Goal: Information Seeking & Learning: Find specific fact

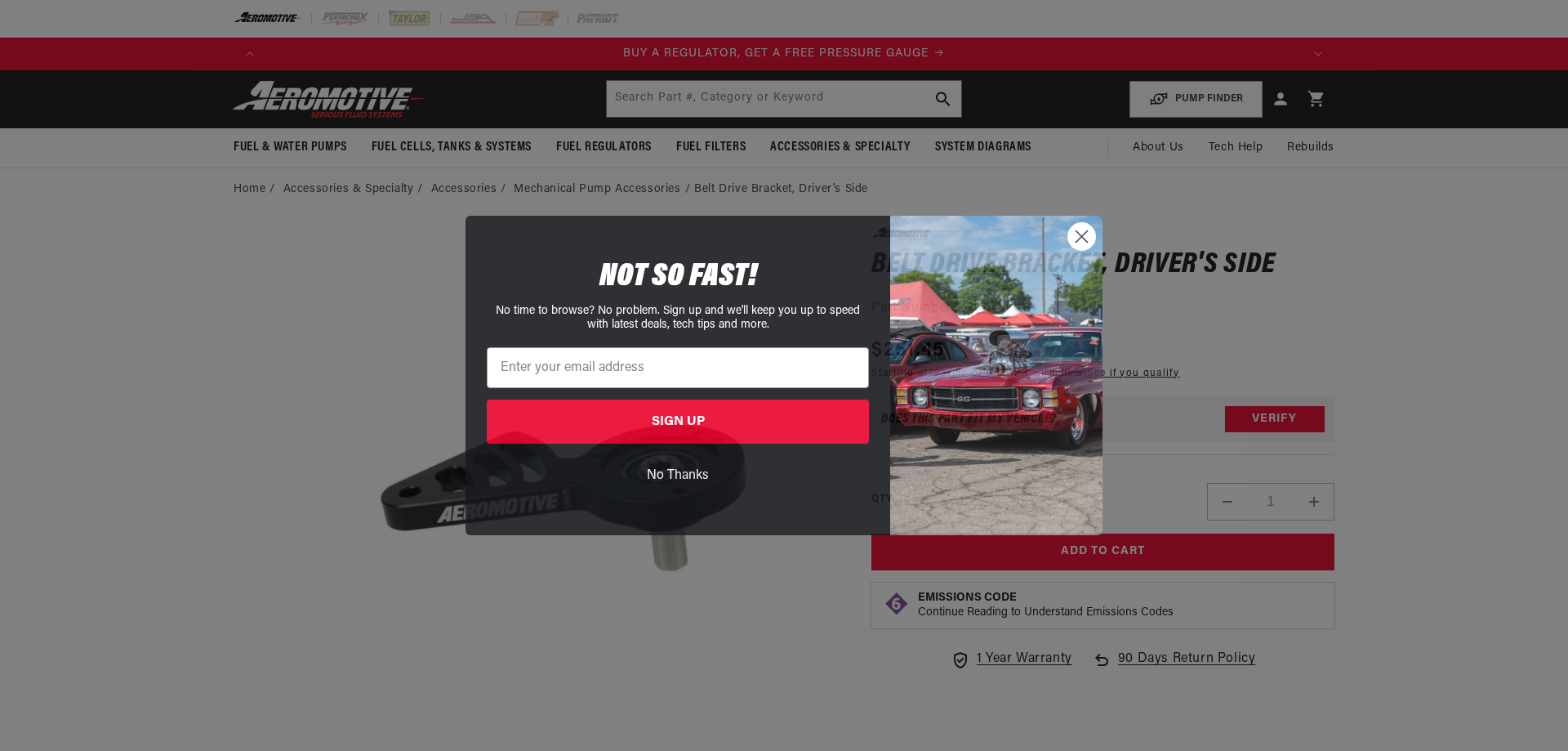
click at [1081, 236] on icon "Close dialog" at bounding box center [1082, 237] width 11 height 11
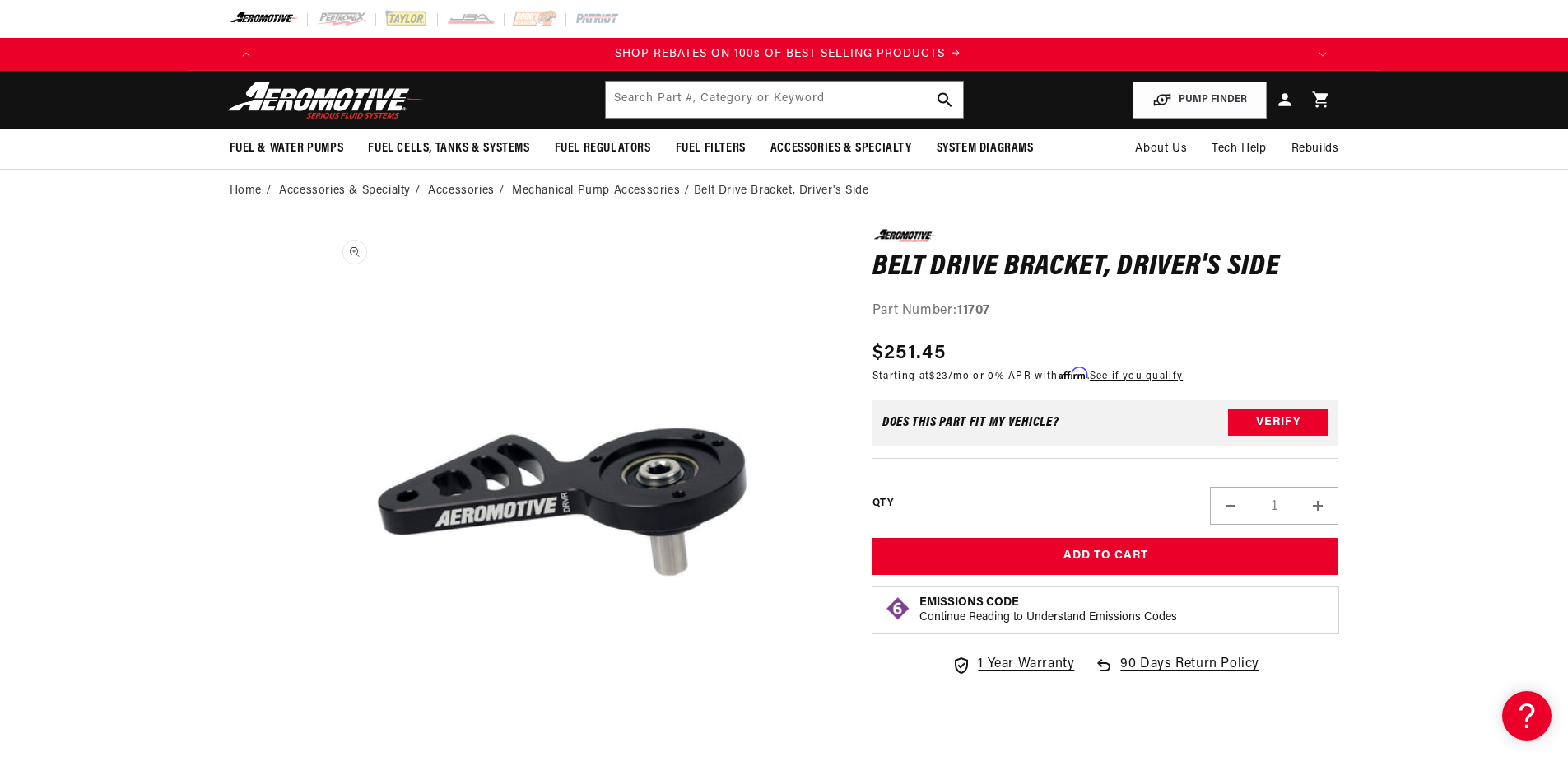
scroll to position [0, 2088]
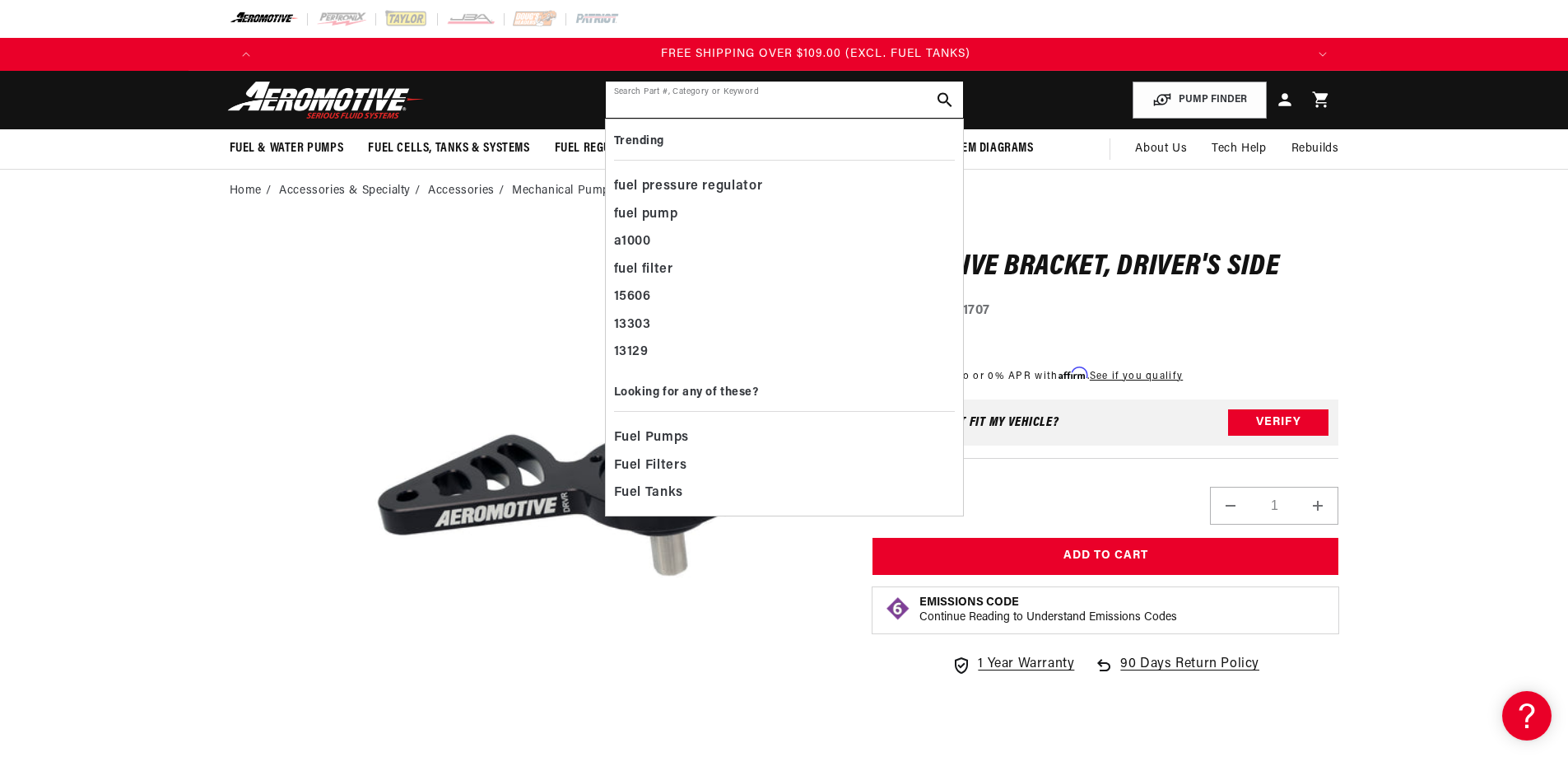
paste input "49411-cable adapter"
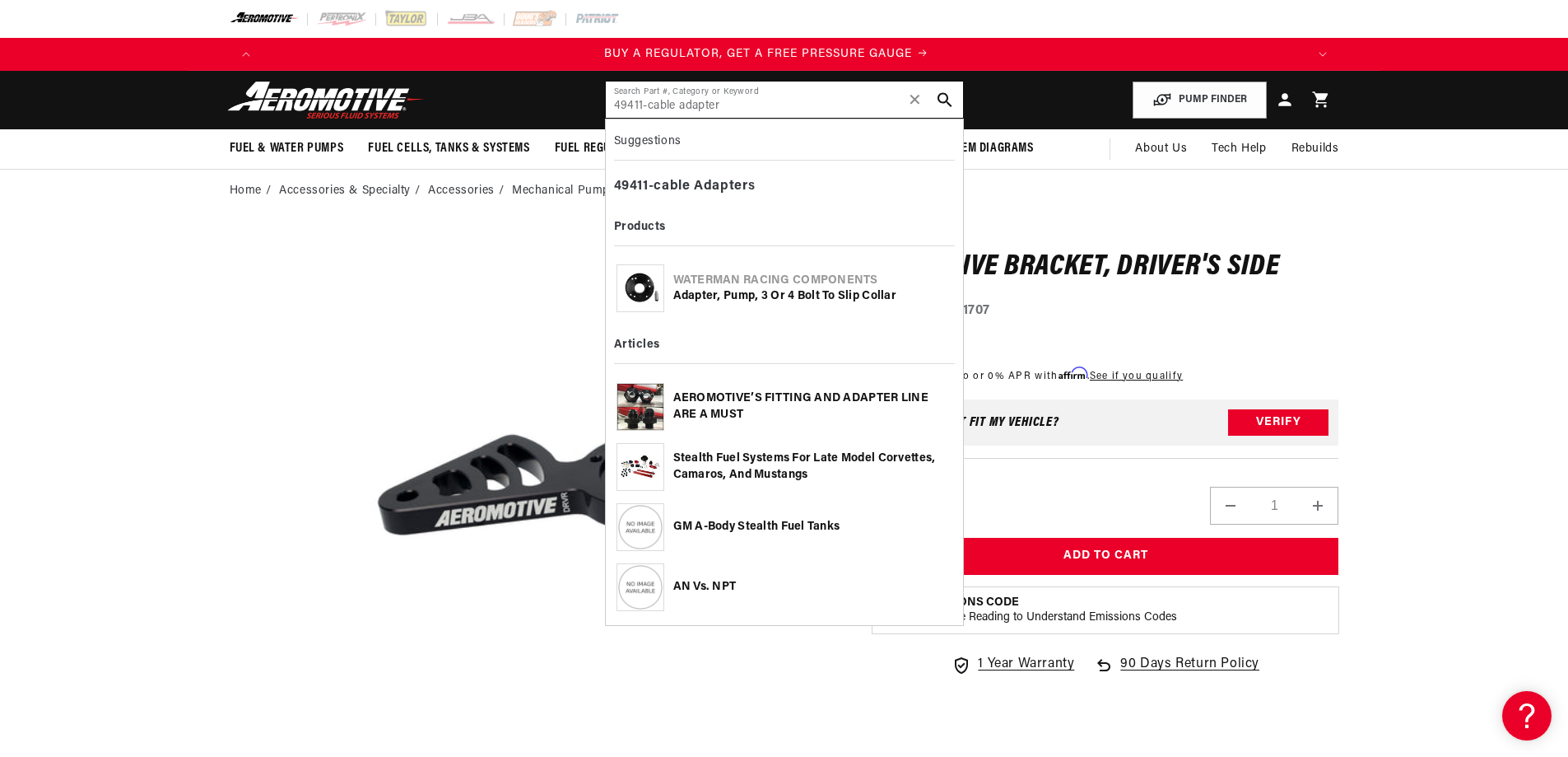
scroll to position [0, 0]
drag, startPoint x: 731, startPoint y: 104, endPoint x: 610, endPoint y: 107, distance: 121.0
click at [610, 107] on input "49411-cable adapter" at bounding box center [784, 100] width 358 height 36
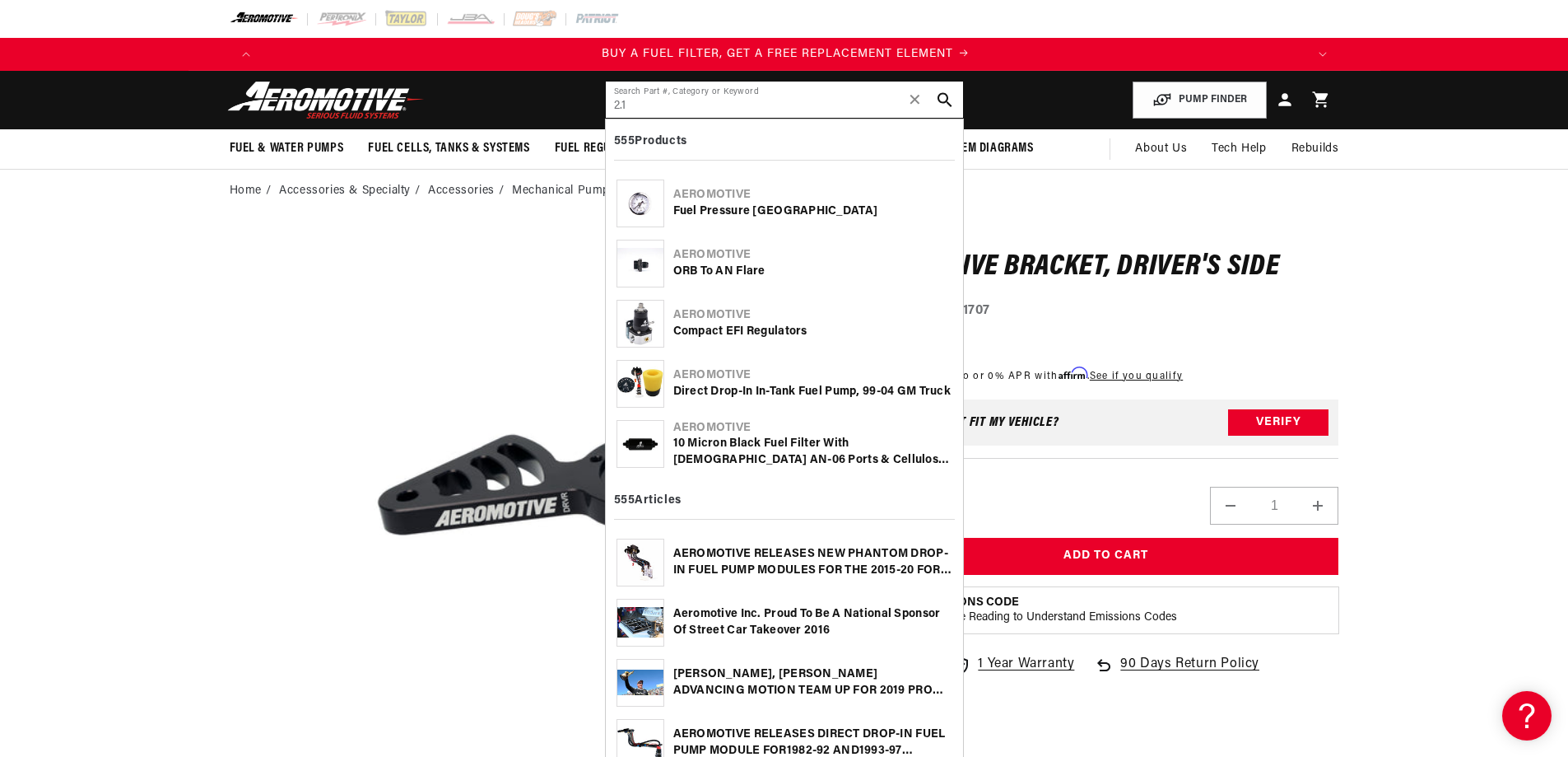
scroll to position [0, 1044]
drag, startPoint x: 663, startPoint y: 107, endPoint x: 569, endPoint y: 99, distance: 94.3
click at [569, 99] on header "Fuel & Water Pumps Back In-Tank In-Line Fuel Pumps" at bounding box center [784, 99] width 1192 height 58
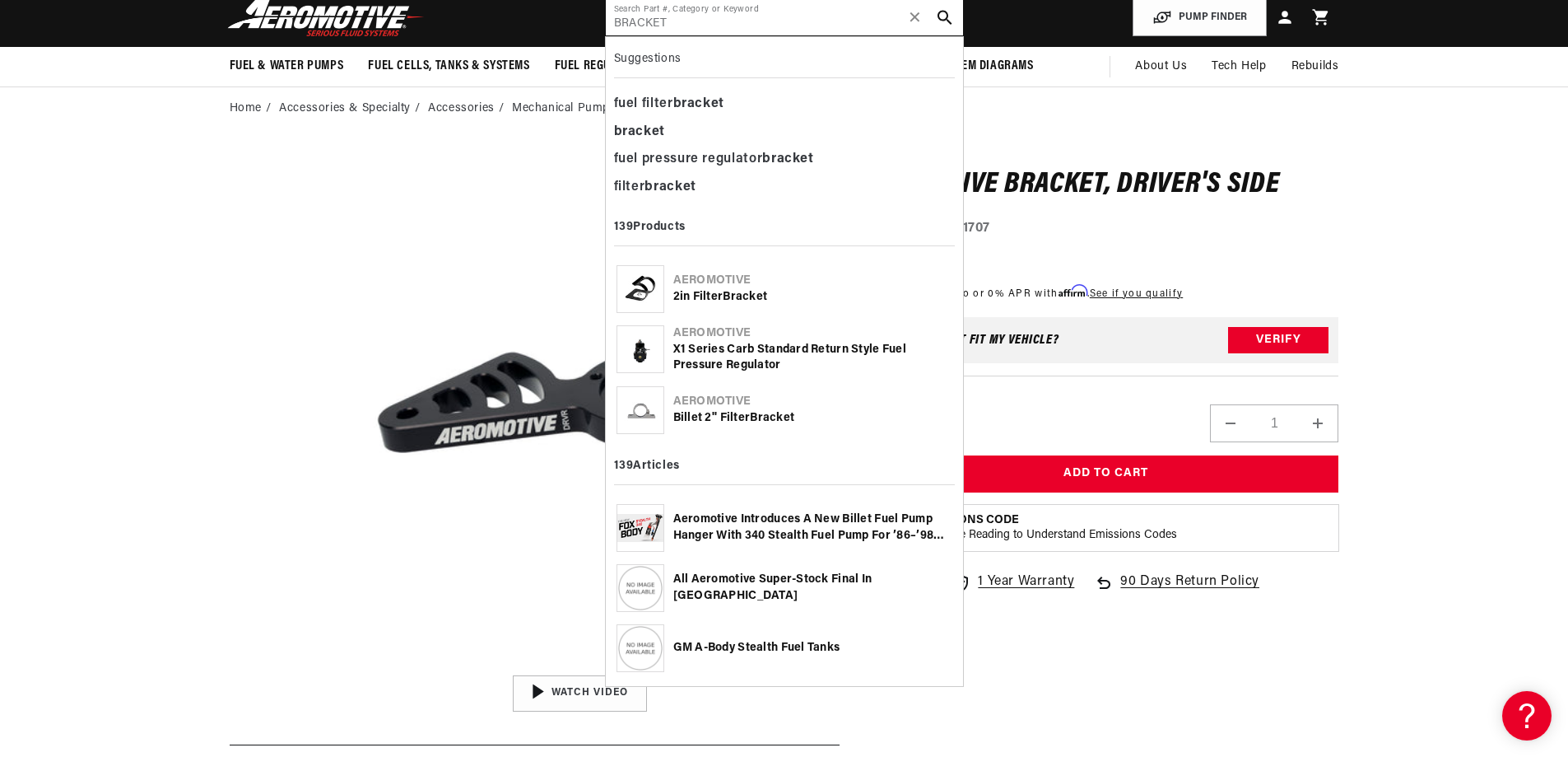
scroll to position [0, 0]
click at [1224, 218] on div "Part Number: 11707" at bounding box center [1106, 228] width 467 height 22
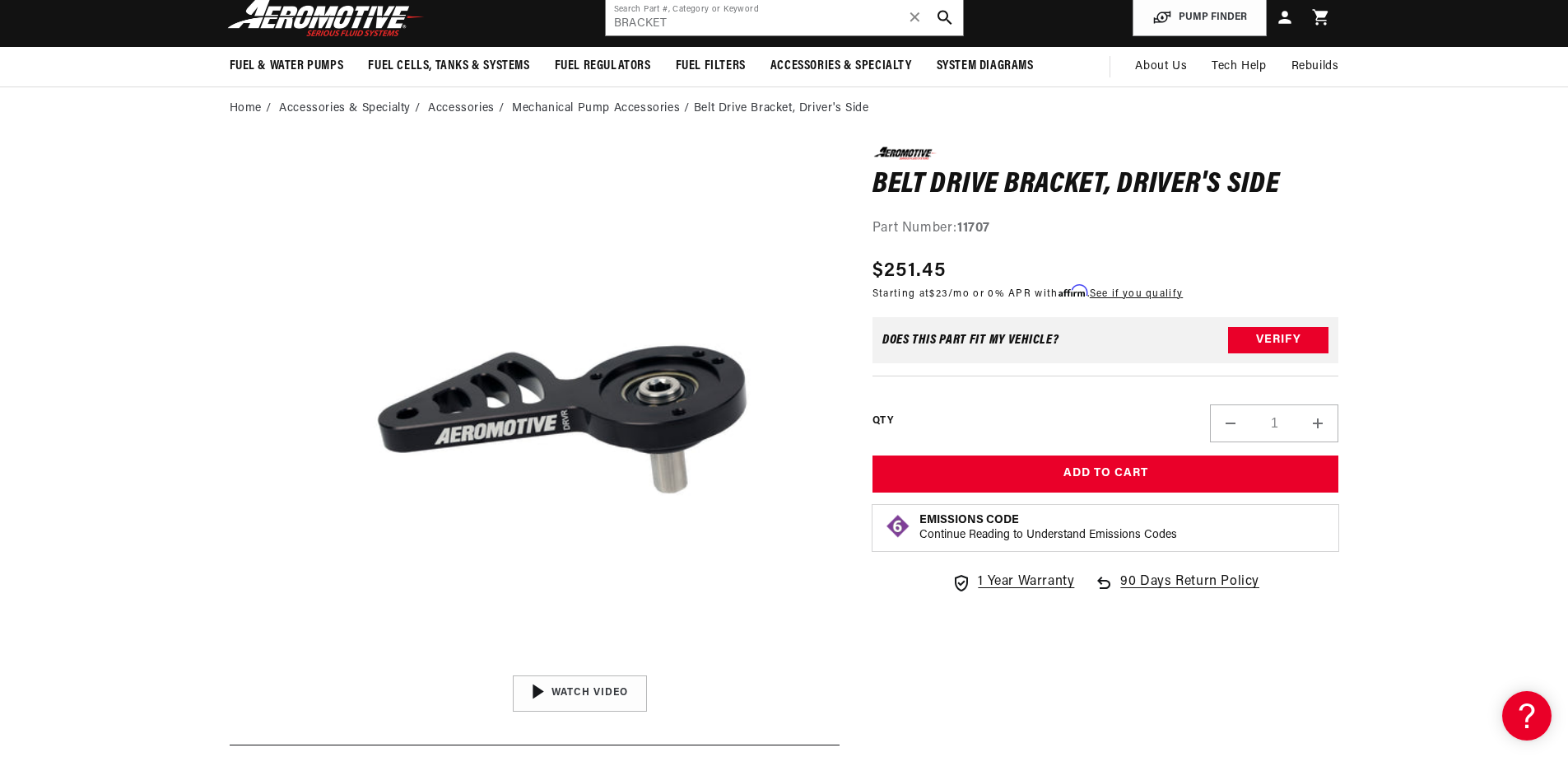
scroll to position [0, 1044]
click at [676, 21] on input "BRACKET" at bounding box center [784, 17] width 358 height 36
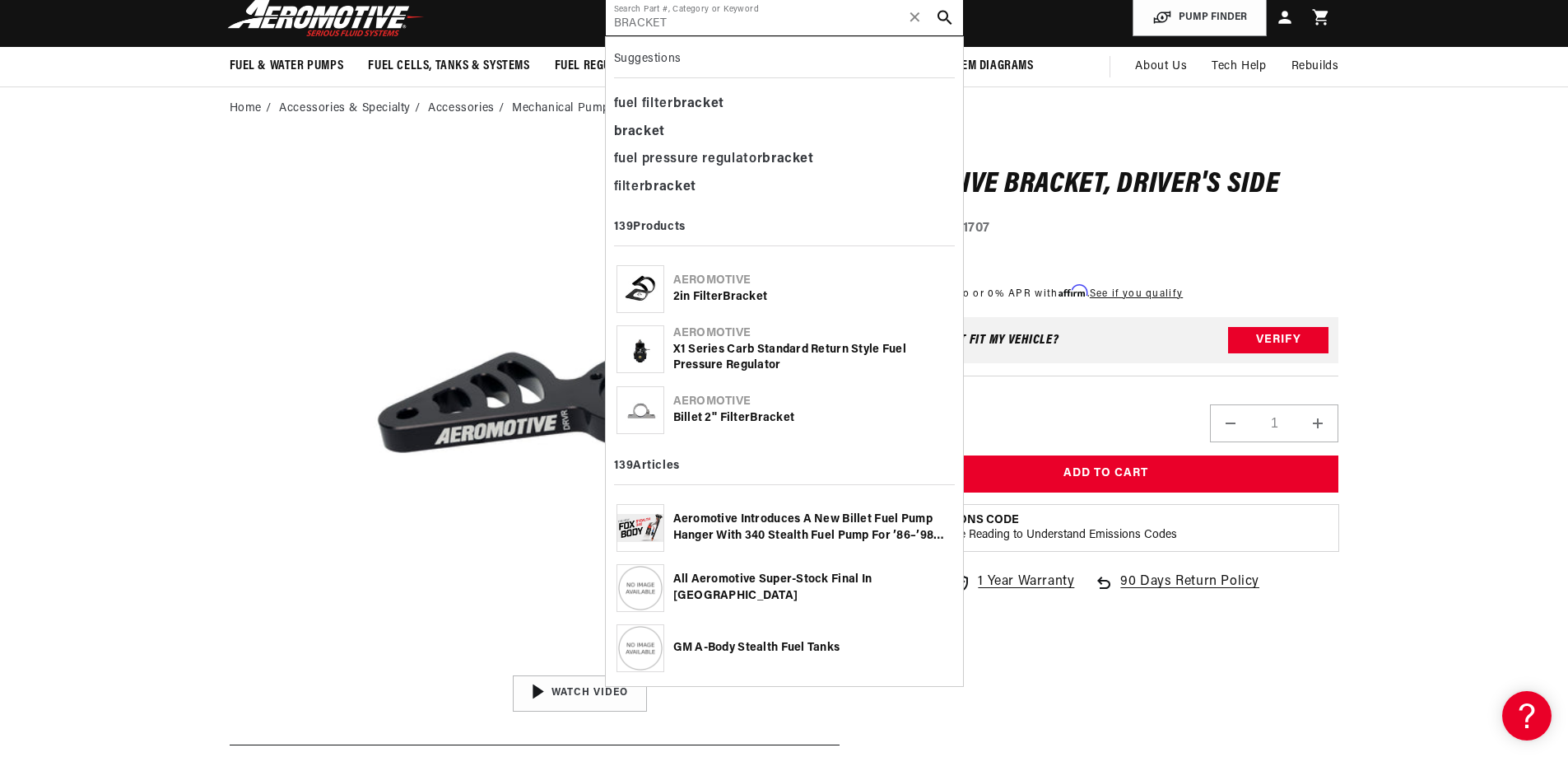
click at [676, 21] on input "BRACKET" at bounding box center [784, 17] width 358 height 36
paste input "Aeromotive Mechanical Nissan Fuel Pump 11115."
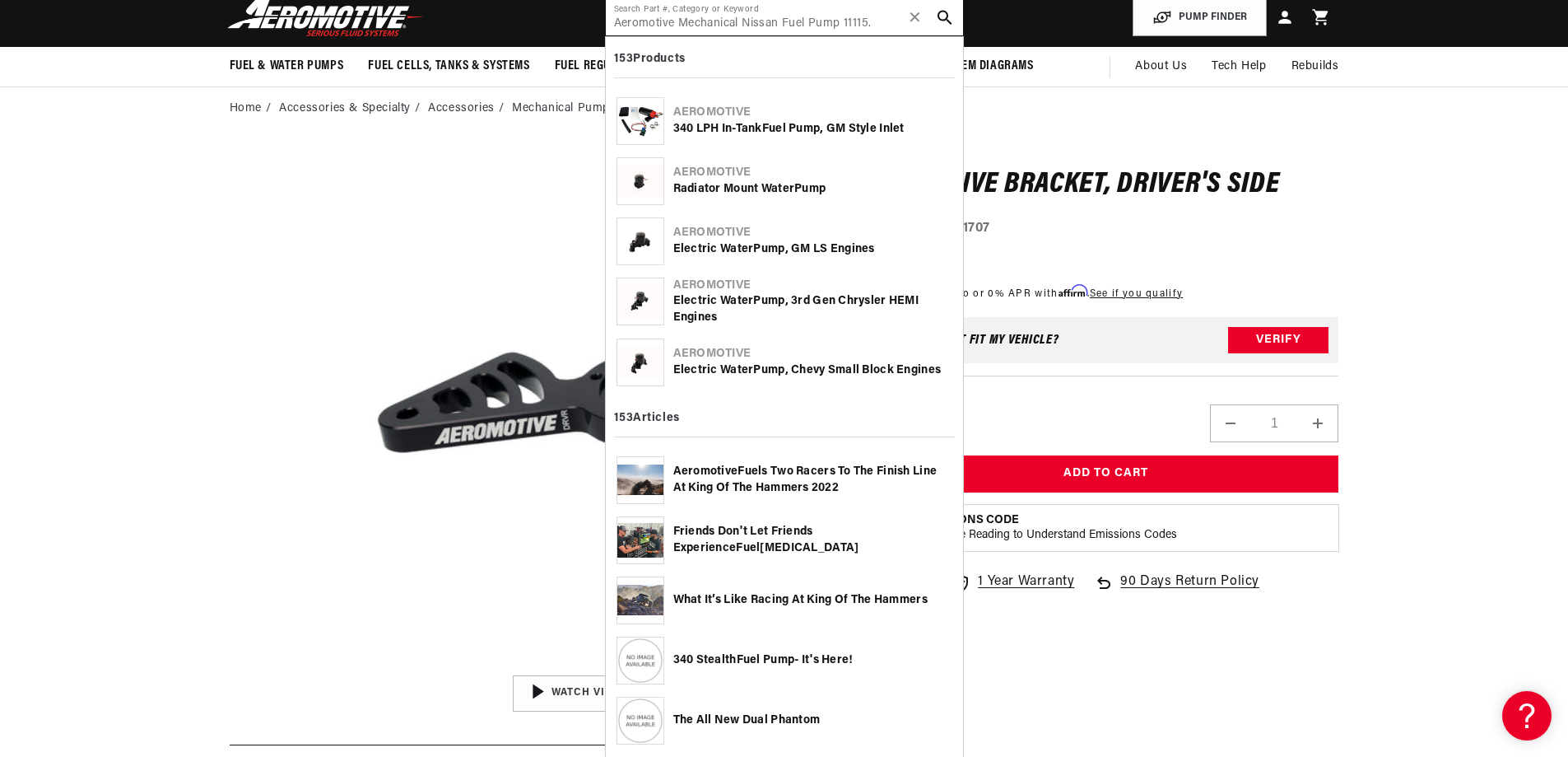
scroll to position [0, 0]
drag, startPoint x: 782, startPoint y: 22, endPoint x: 577, endPoint y: 22, distance: 205.0
click at [577, 22] on header "Fuel & Water Pumps Back In-Tank In-Line Fuel Pumps" at bounding box center [784, 17] width 1192 height 58
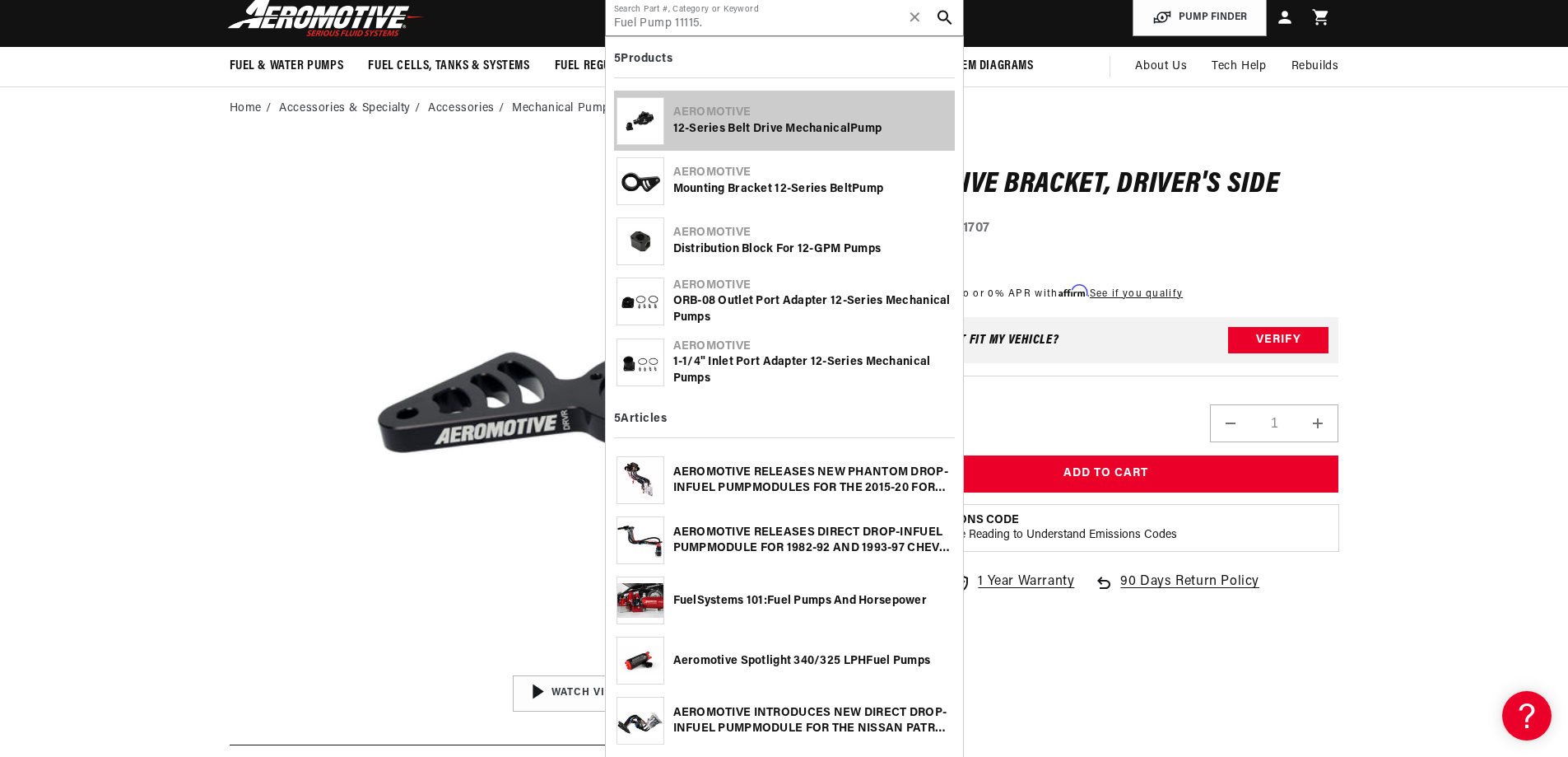
scroll to position [0, 1044]
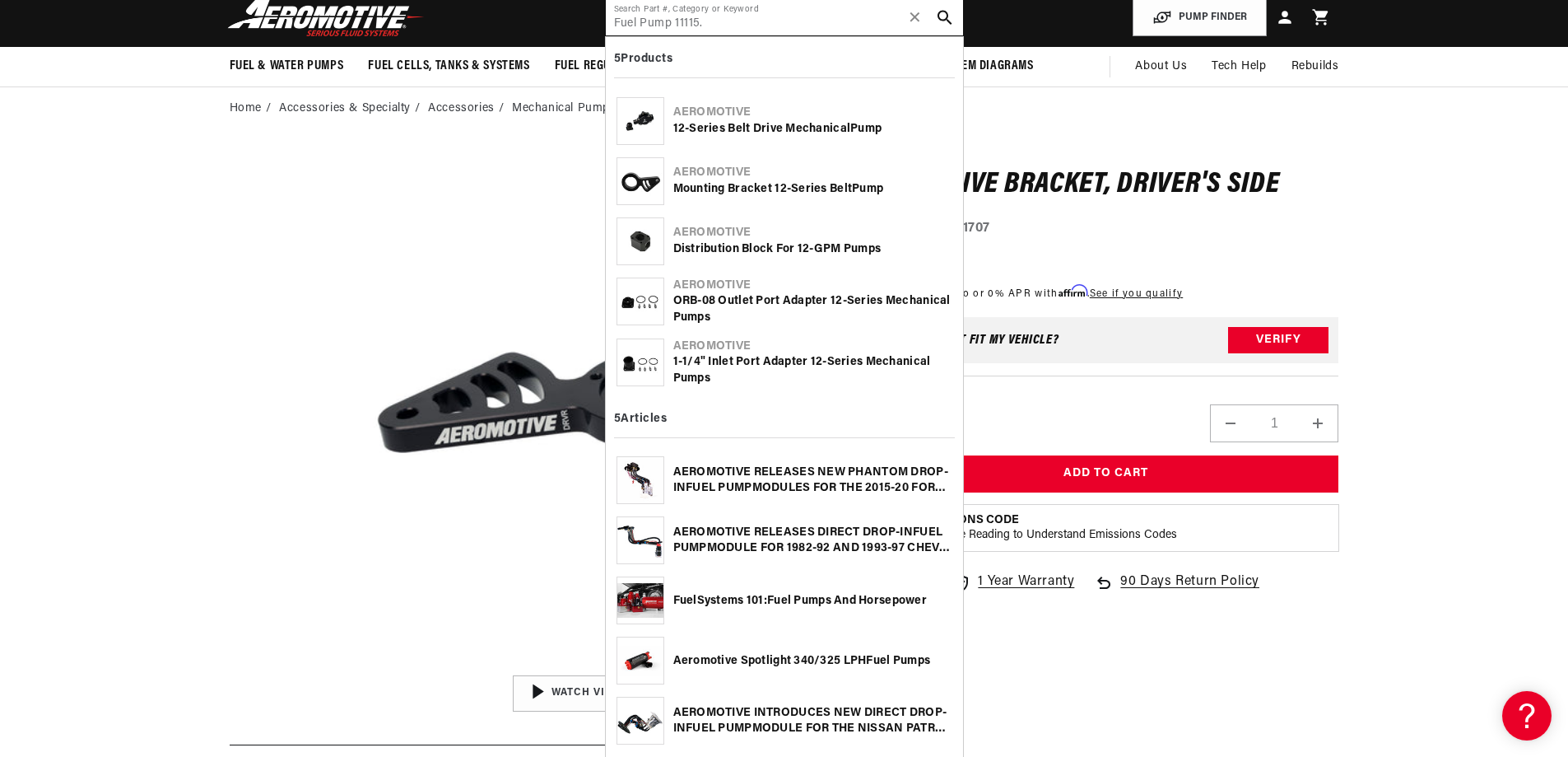
click at [717, 22] on input "Fuel Pump 11115." at bounding box center [784, 17] width 358 height 36
type input "Fuel Pump 11115"
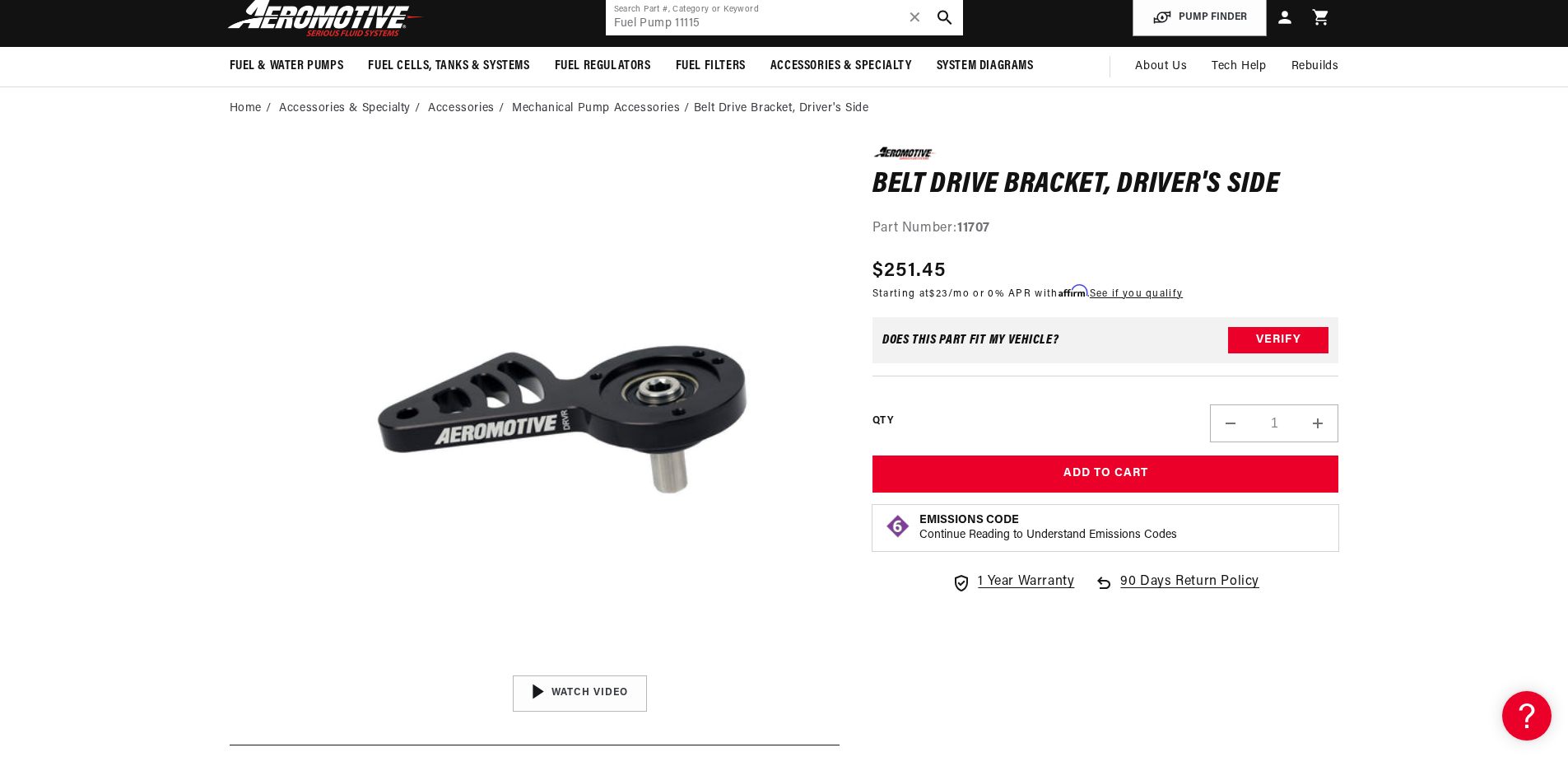
scroll to position [0, 2088]
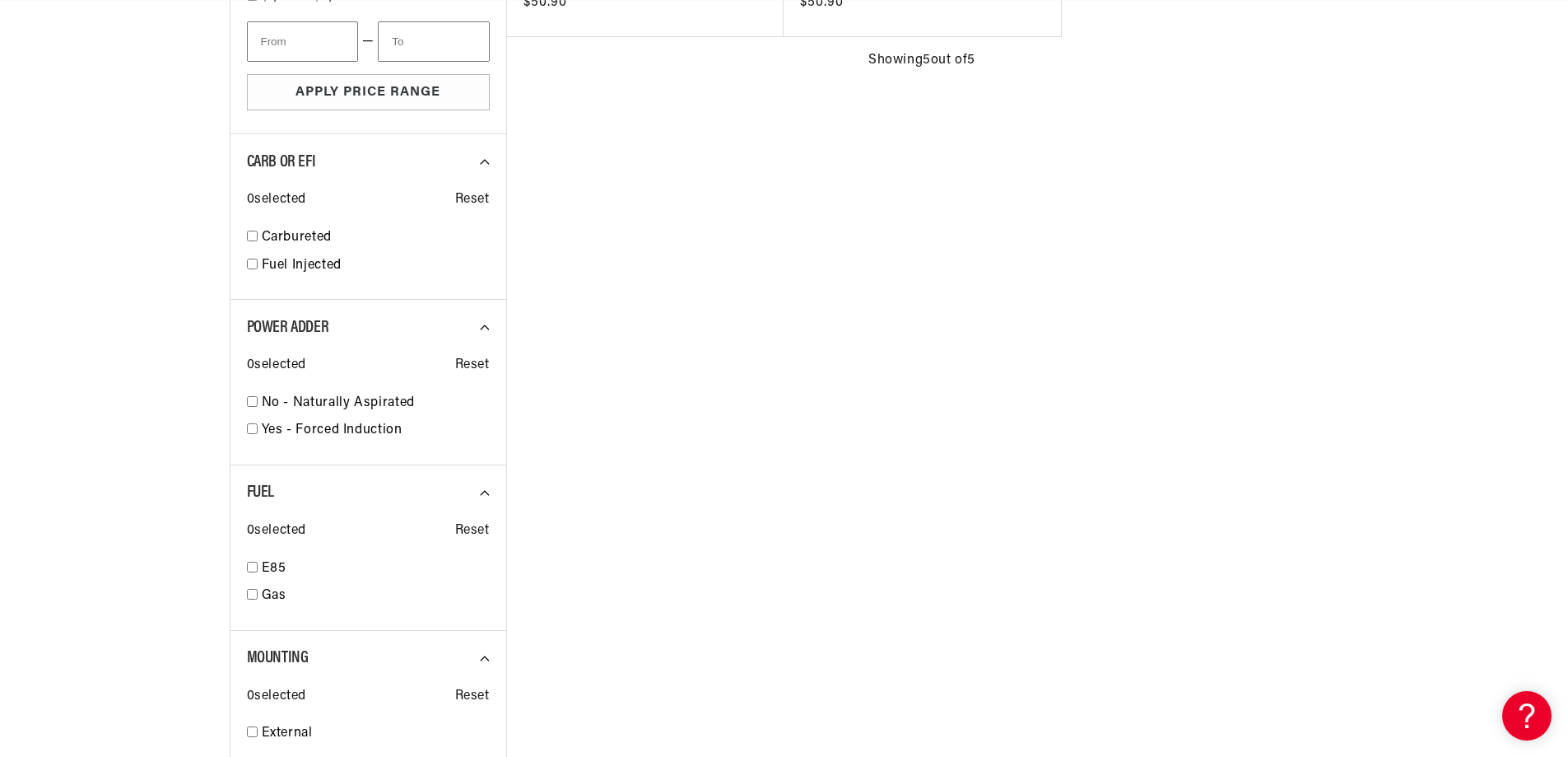
scroll to position [0, 1044]
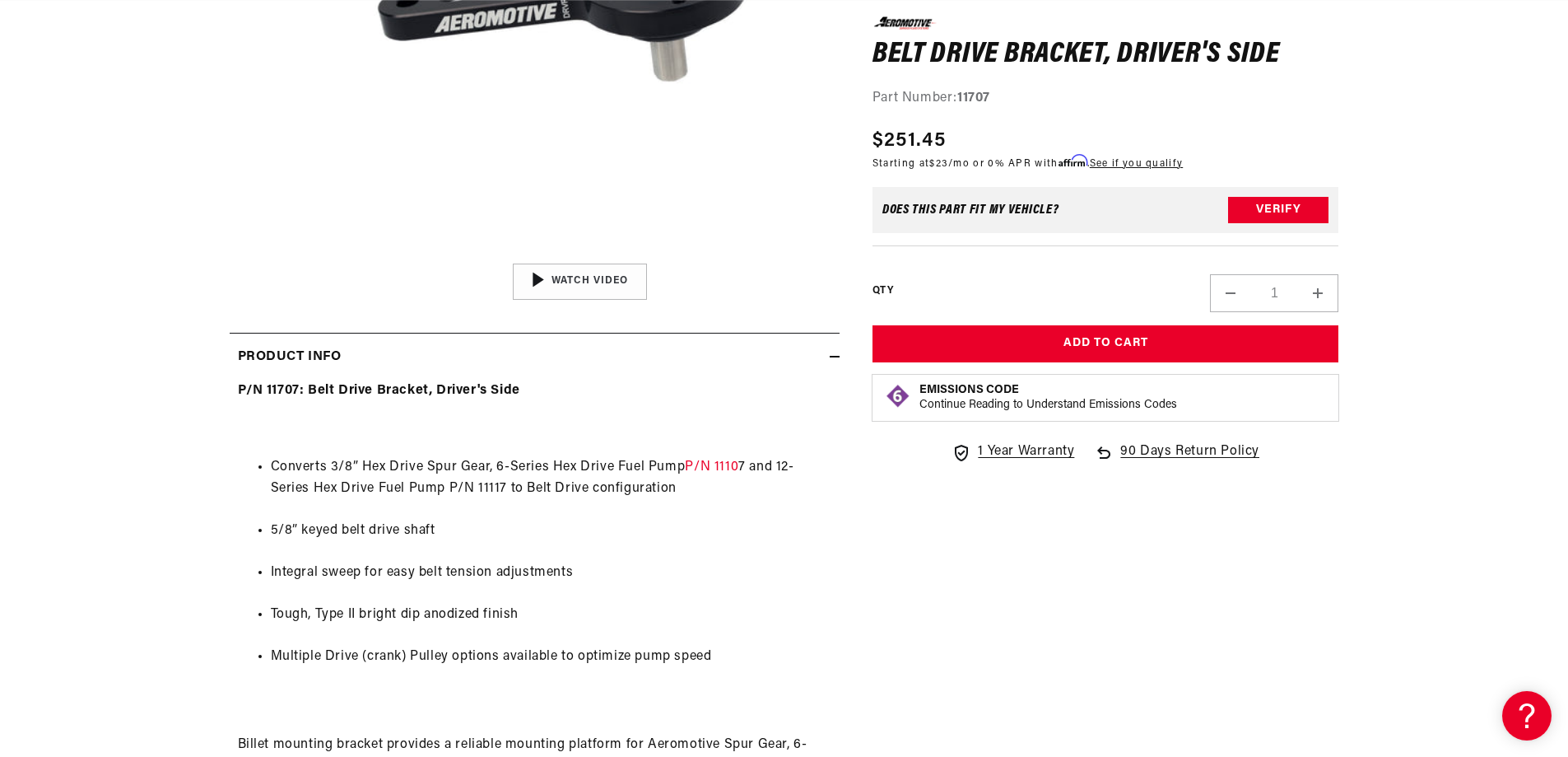
scroll to position [576, 0]
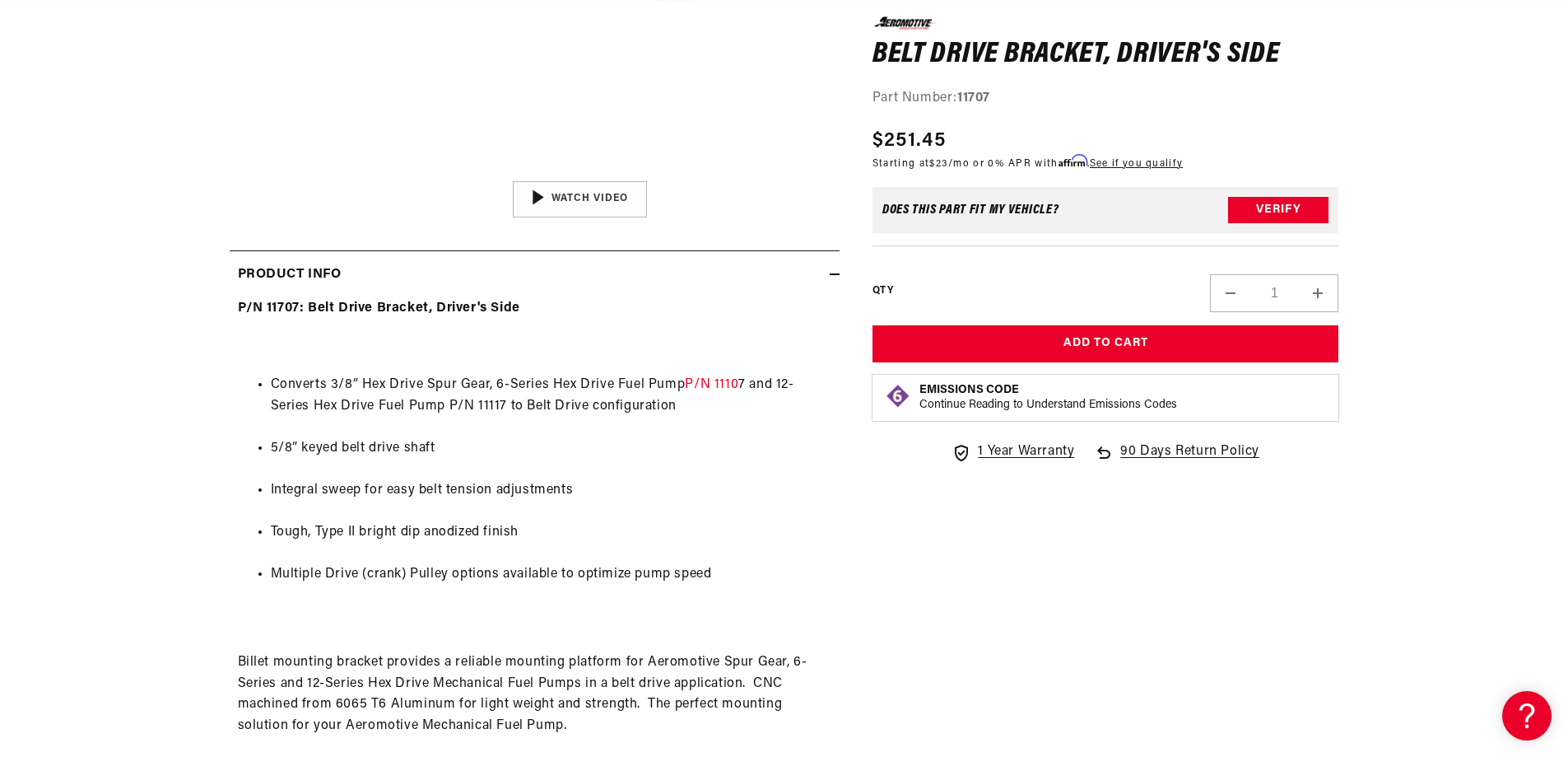
click at [637, 399] on span "7 and 12-Series Hex Drive Fuel Pump P/N 11117 to Belt Drive configuration" at bounding box center [532, 395] width 524 height 34
click at [314, 393] on li "Converts 3/8” Hex Drive Spur Gear, 6-Series Hex Drive Fuel Pump P/N 1110 7 and …" at bounding box center [552, 396] width 561 height 42
drag, startPoint x: 276, startPoint y: 410, endPoint x: 577, endPoint y: 405, distance: 301.0
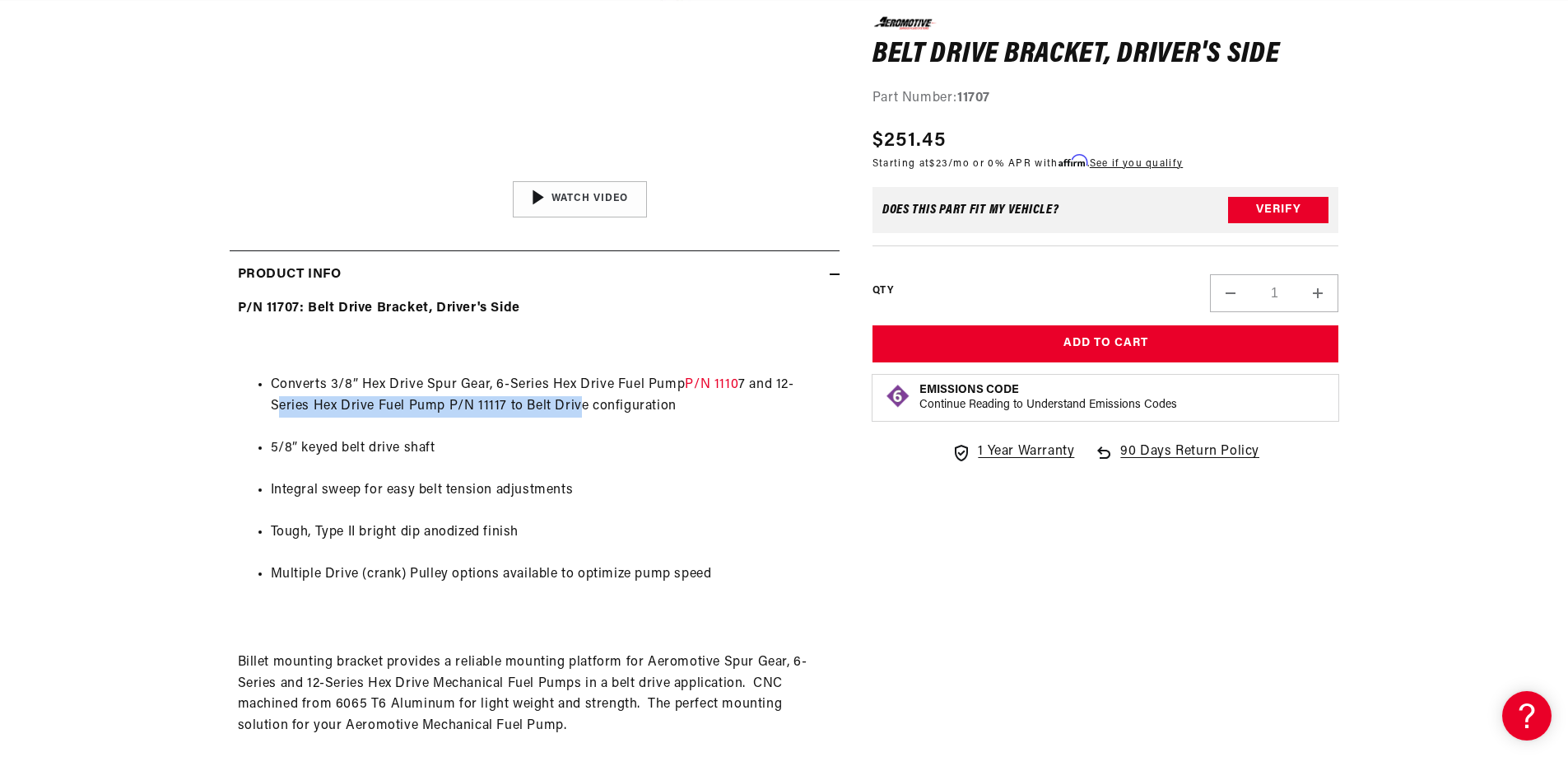
click at [577, 405] on span "7 and 12-Series Hex Drive Fuel Pump P/N 11117 to Belt Drive configuration" at bounding box center [532, 395] width 524 height 34
click at [541, 475] on ul "Converts 3/8” Hex Drive Spur Gear, 6-Series Hex Drive Fuel Pump P/N 1110 7 and …" at bounding box center [534, 479] width 593 height 253
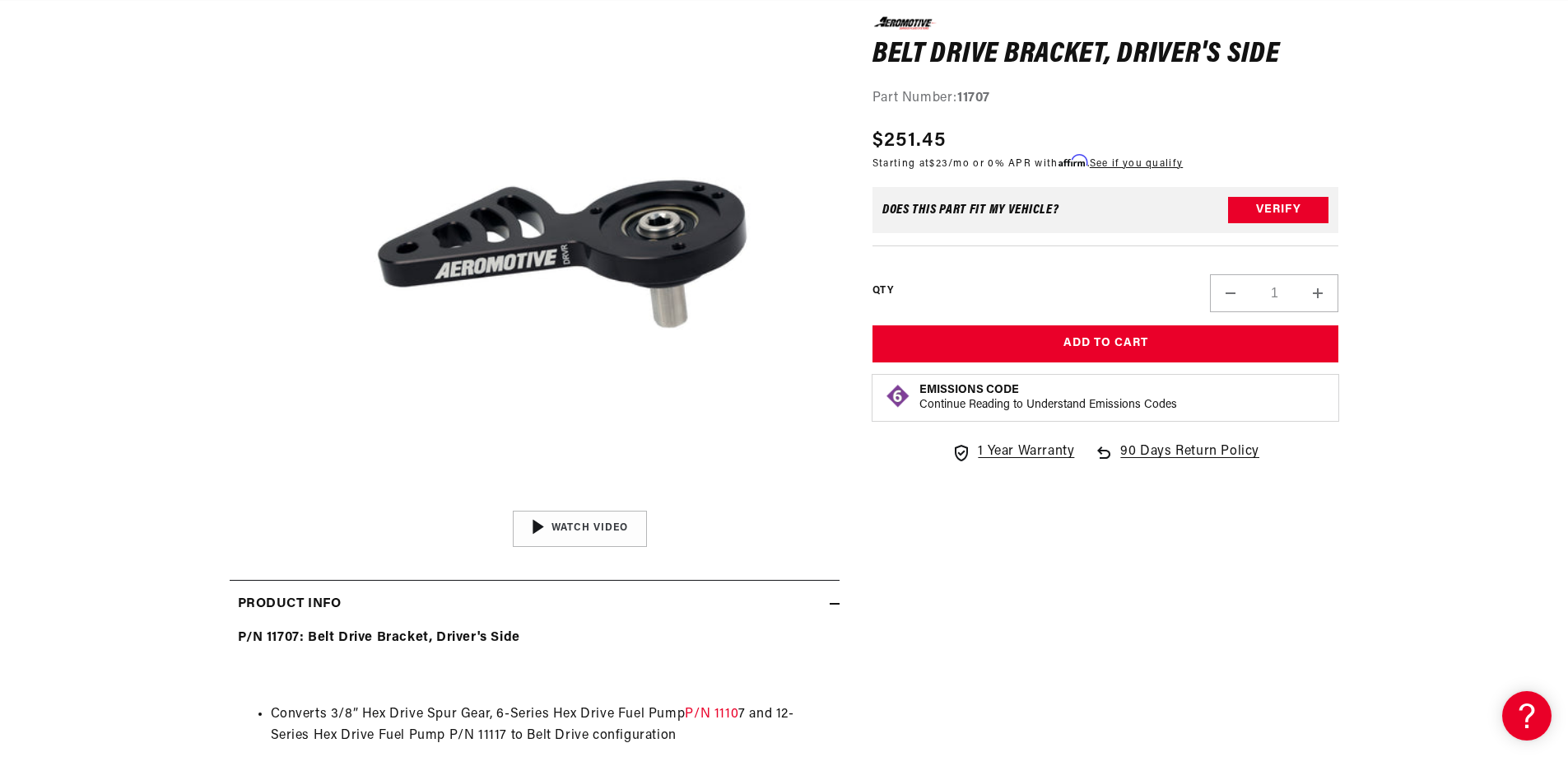
click at [557, 503] on slider-component "Skip to product information Open media 1 in modal 01:31 Videowise - eCommerce V…" at bounding box center [580, 263] width 519 height 564
click at [538, 544] on img "Gallery Viewer" at bounding box center [580, 528] width 249 height 140
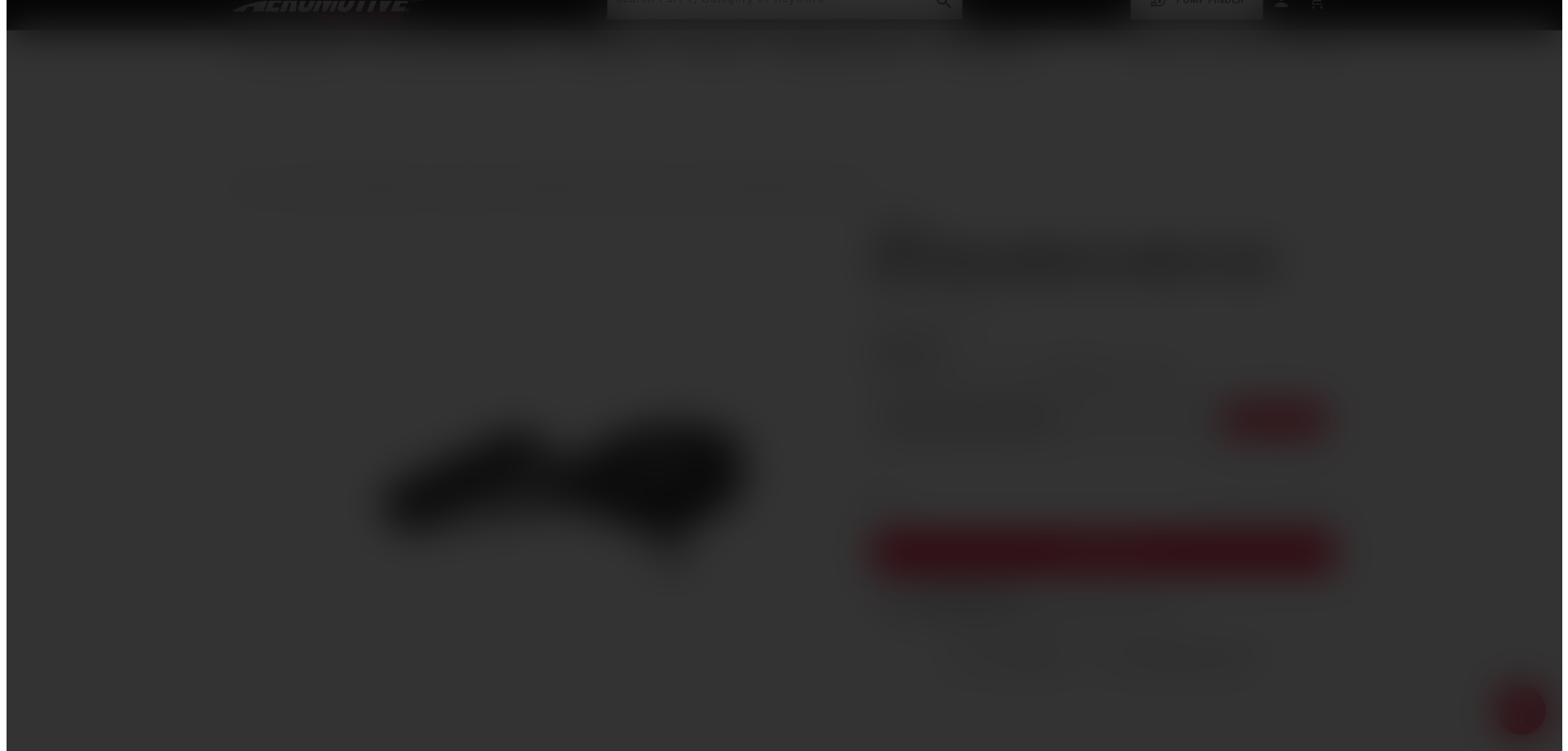
scroll to position [0, 0]
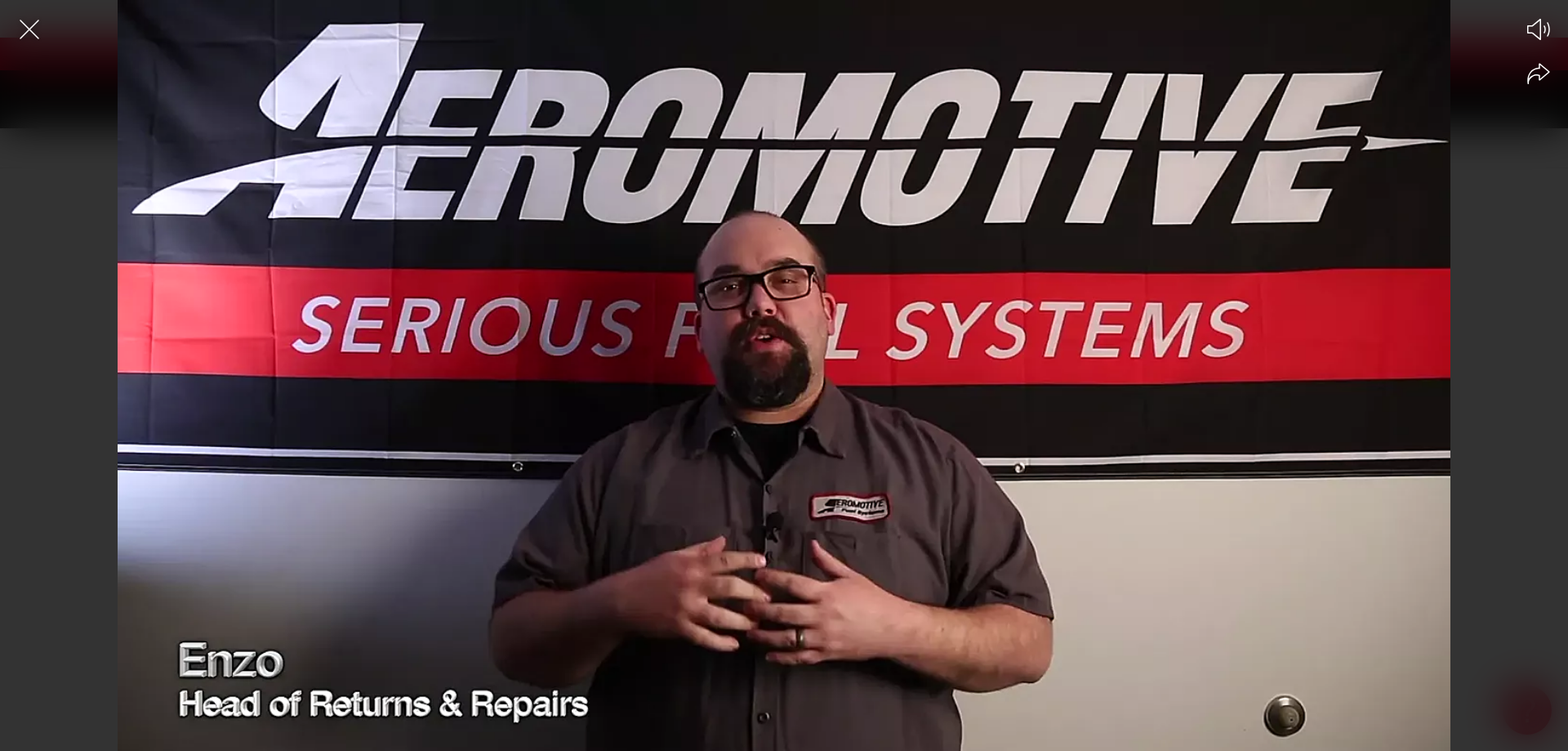
click at [562, 463] on div at bounding box center [784, 404] width 1568 height 693
click at [449, 531] on div at bounding box center [784, 404] width 1568 height 693
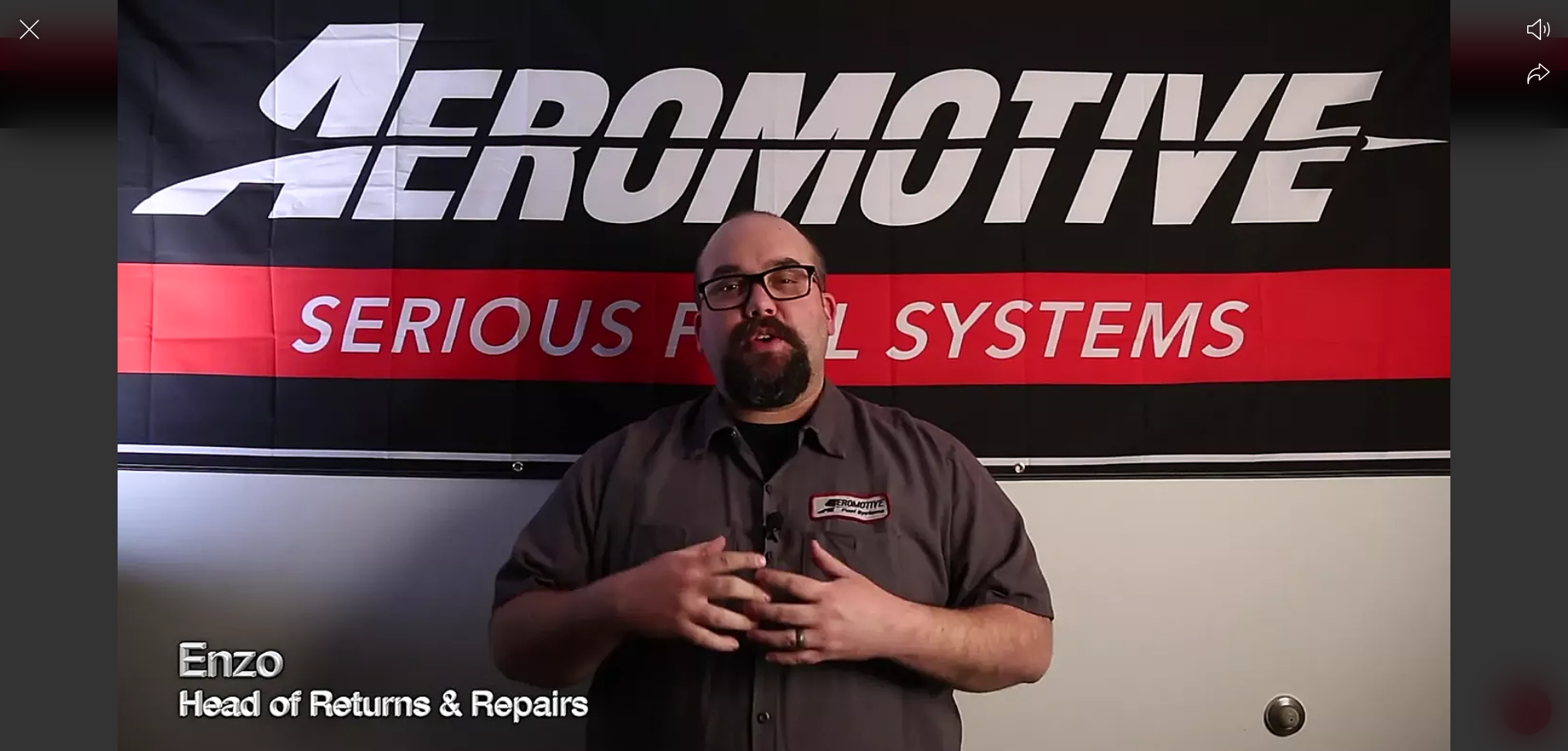
scroll to position [0, 0]
click at [23, 36] on icon "Close the video player" at bounding box center [29, 29] width 20 height 20
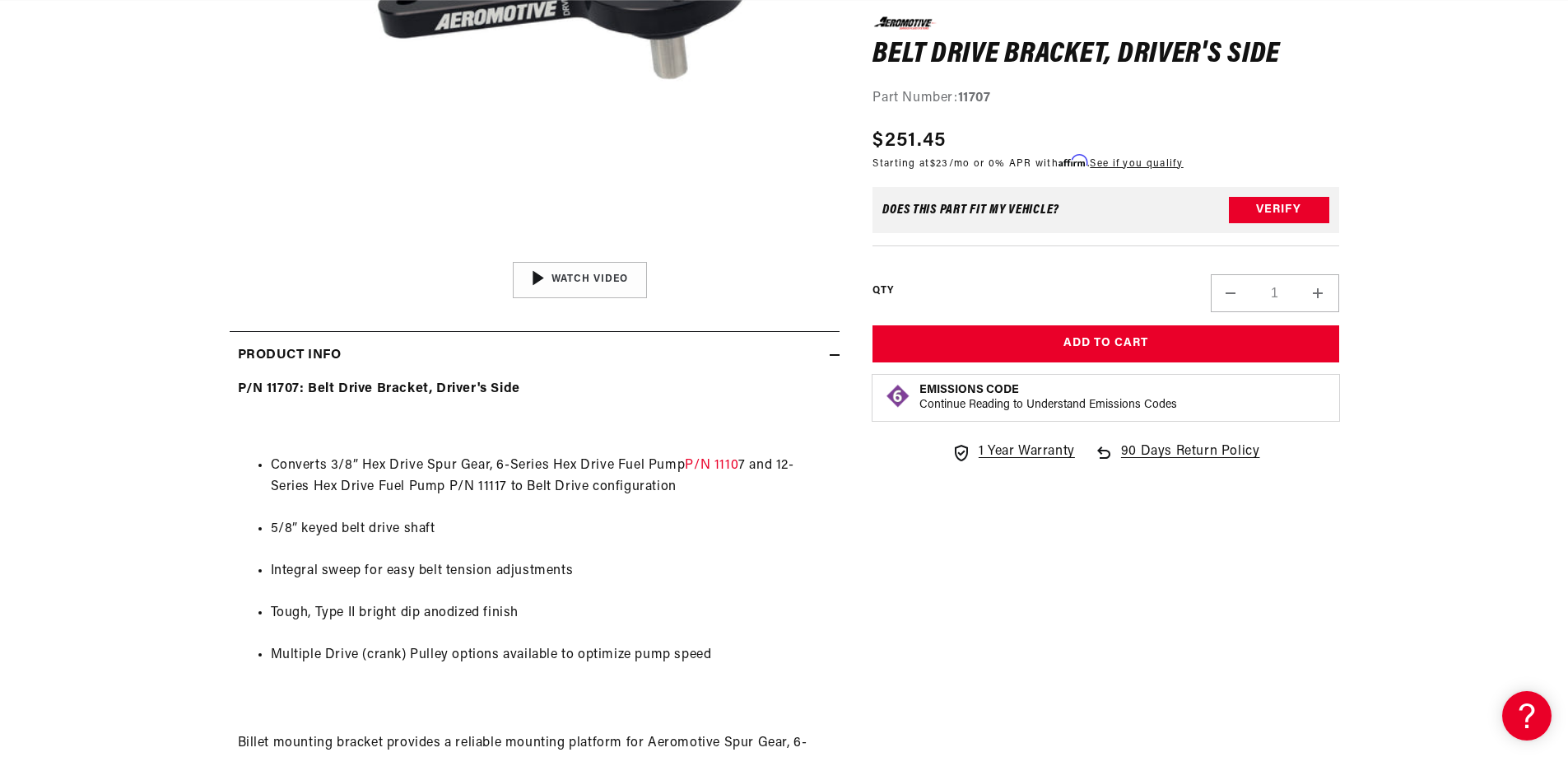
scroll to position [0, 1044]
click at [587, 267] on img "Gallery Viewer" at bounding box center [580, 280] width 249 height 140
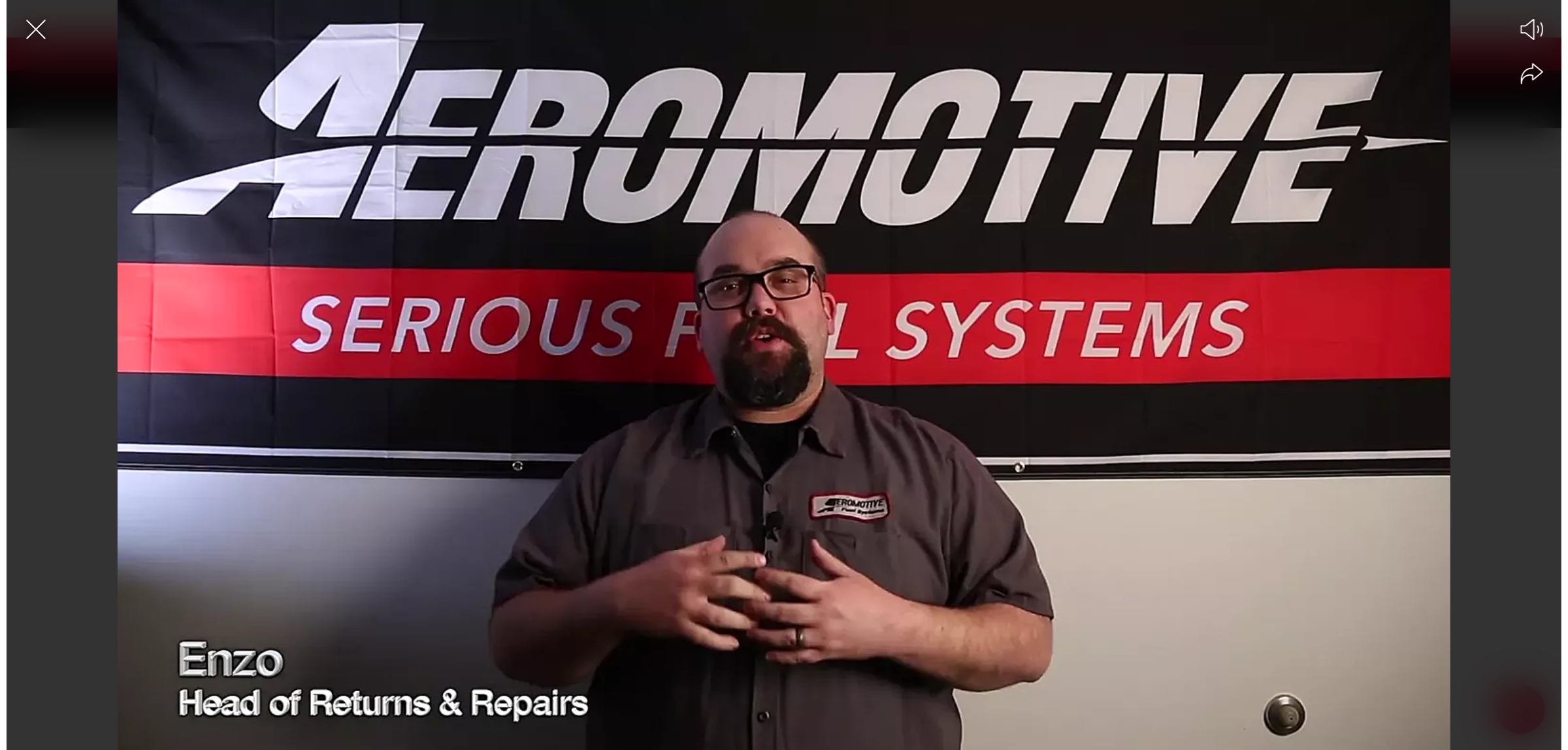
scroll to position [0, 0]
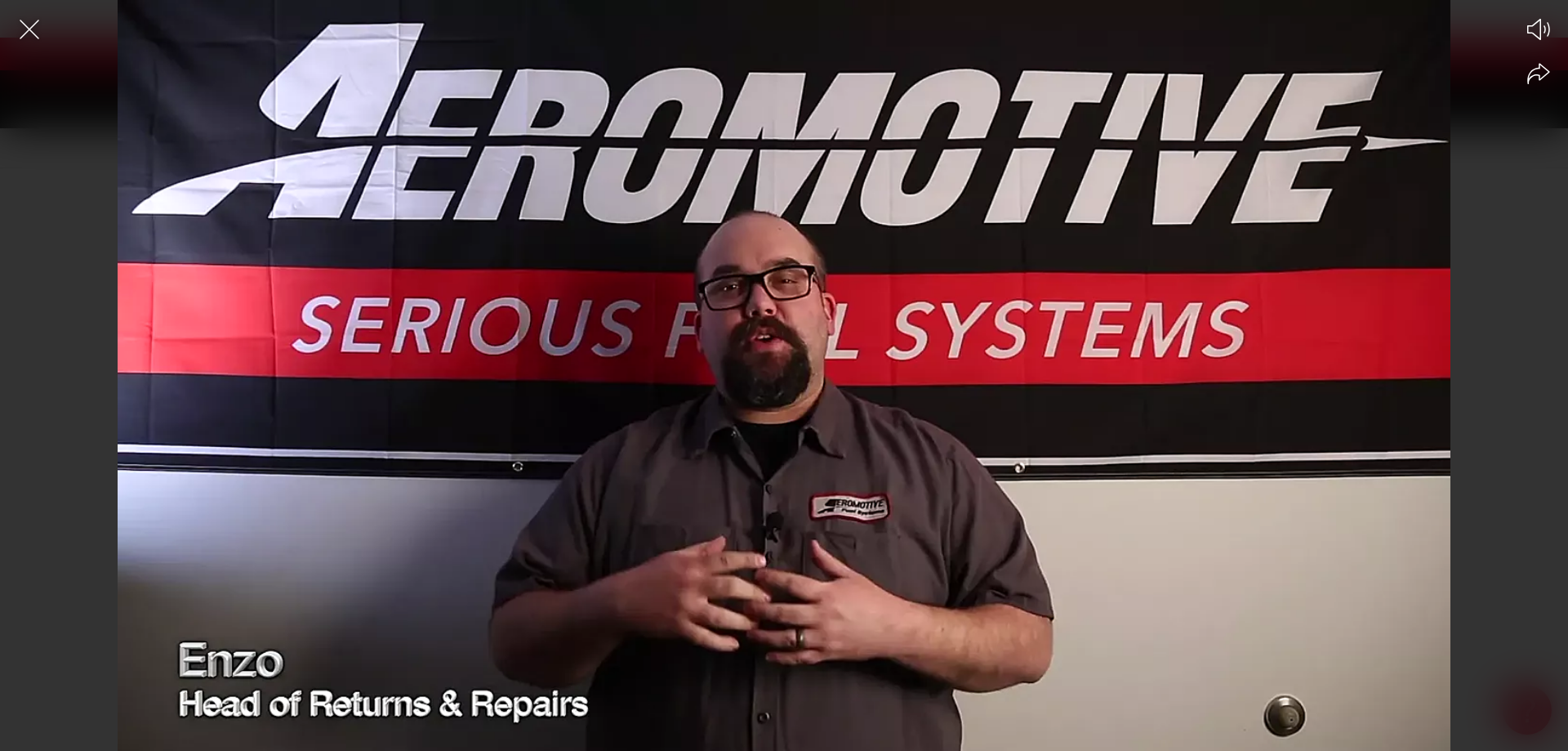
click at [447, 605] on div at bounding box center [784, 404] width 1568 height 693
click at [624, 578] on div at bounding box center [784, 404] width 1568 height 693
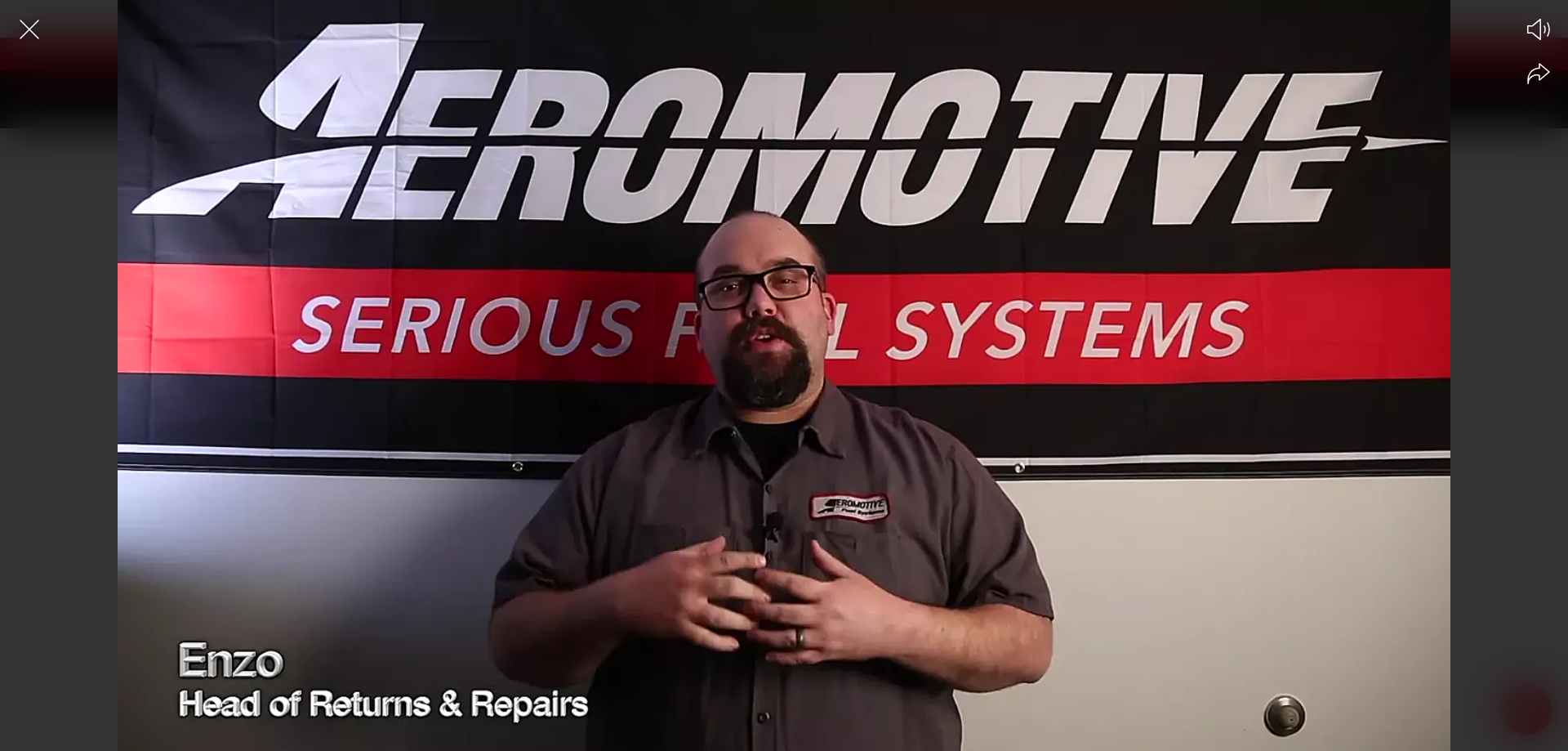
click at [1243, 463] on div at bounding box center [784, 404] width 1568 height 693
click at [1090, 479] on div at bounding box center [784, 404] width 1568 height 693
click at [1503, 313] on div at bounding box center [784, 404] width 1568 height 693
click at [31, 36] on icon "Close the video player" at bounding box center [29, 29] width 36 height 36
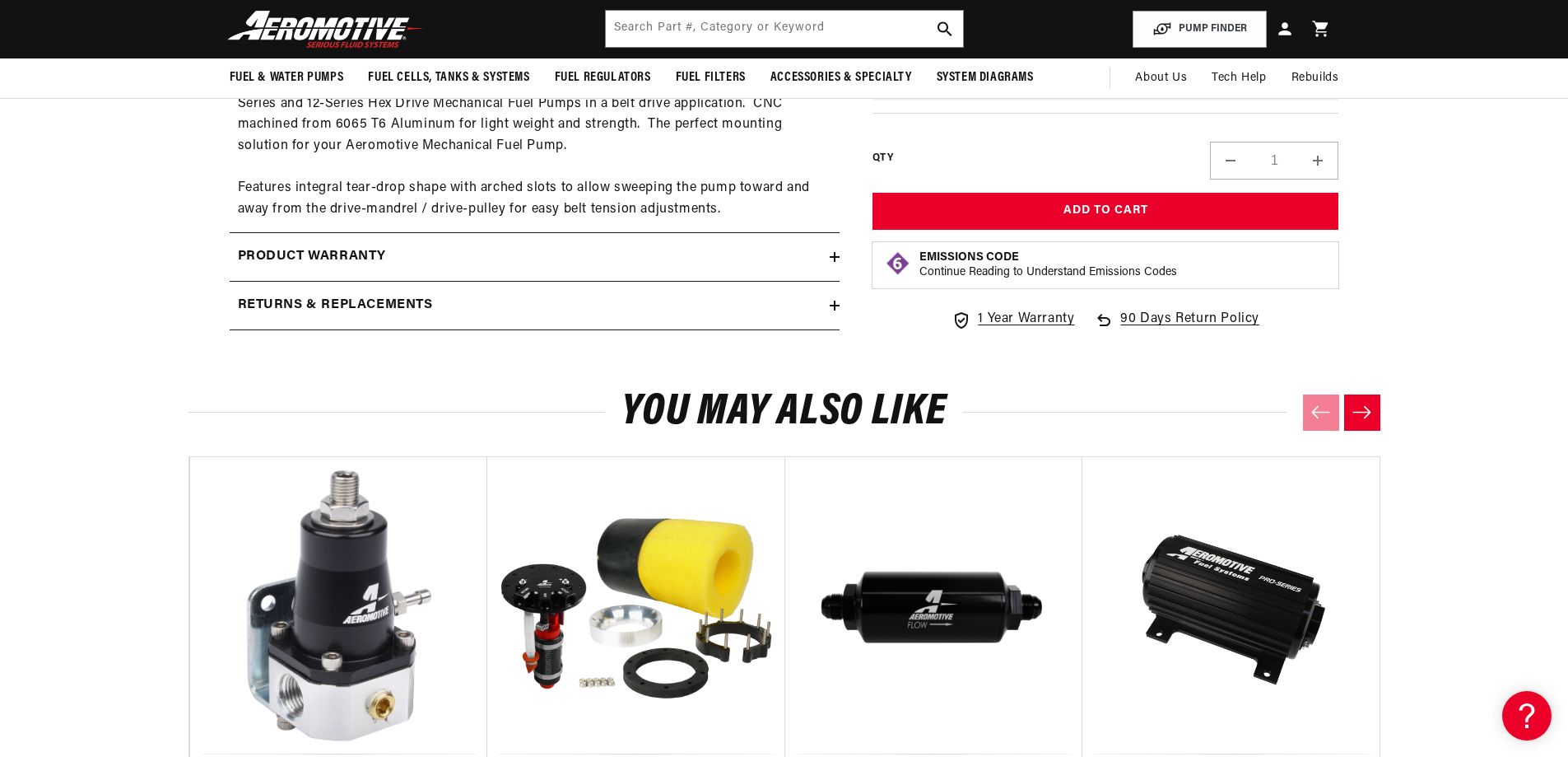
scroll to position [1155, 0]
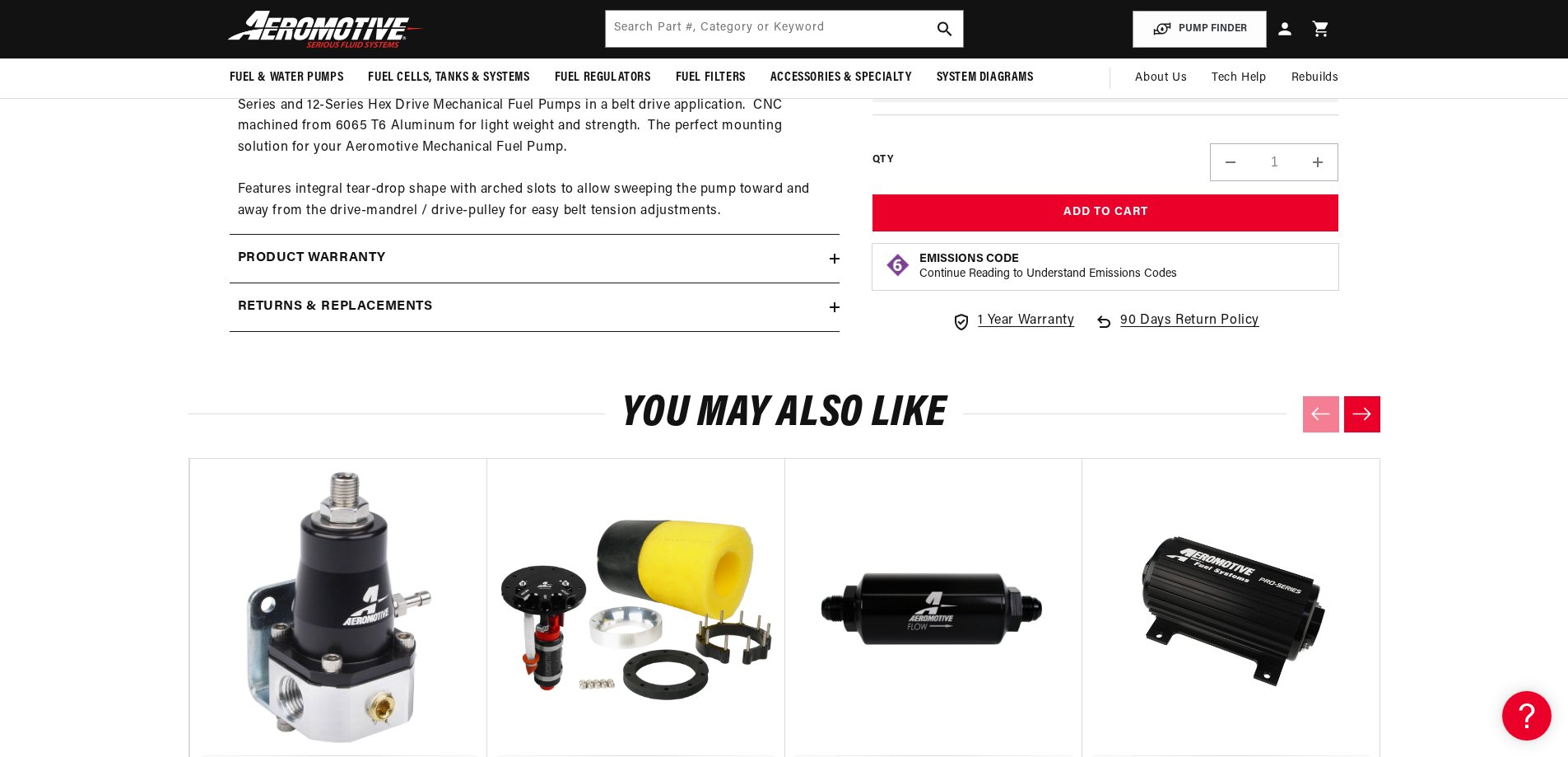
click at [426, 259] on div "Product warranty" at bounding box center [530, 259] width 600 height 22
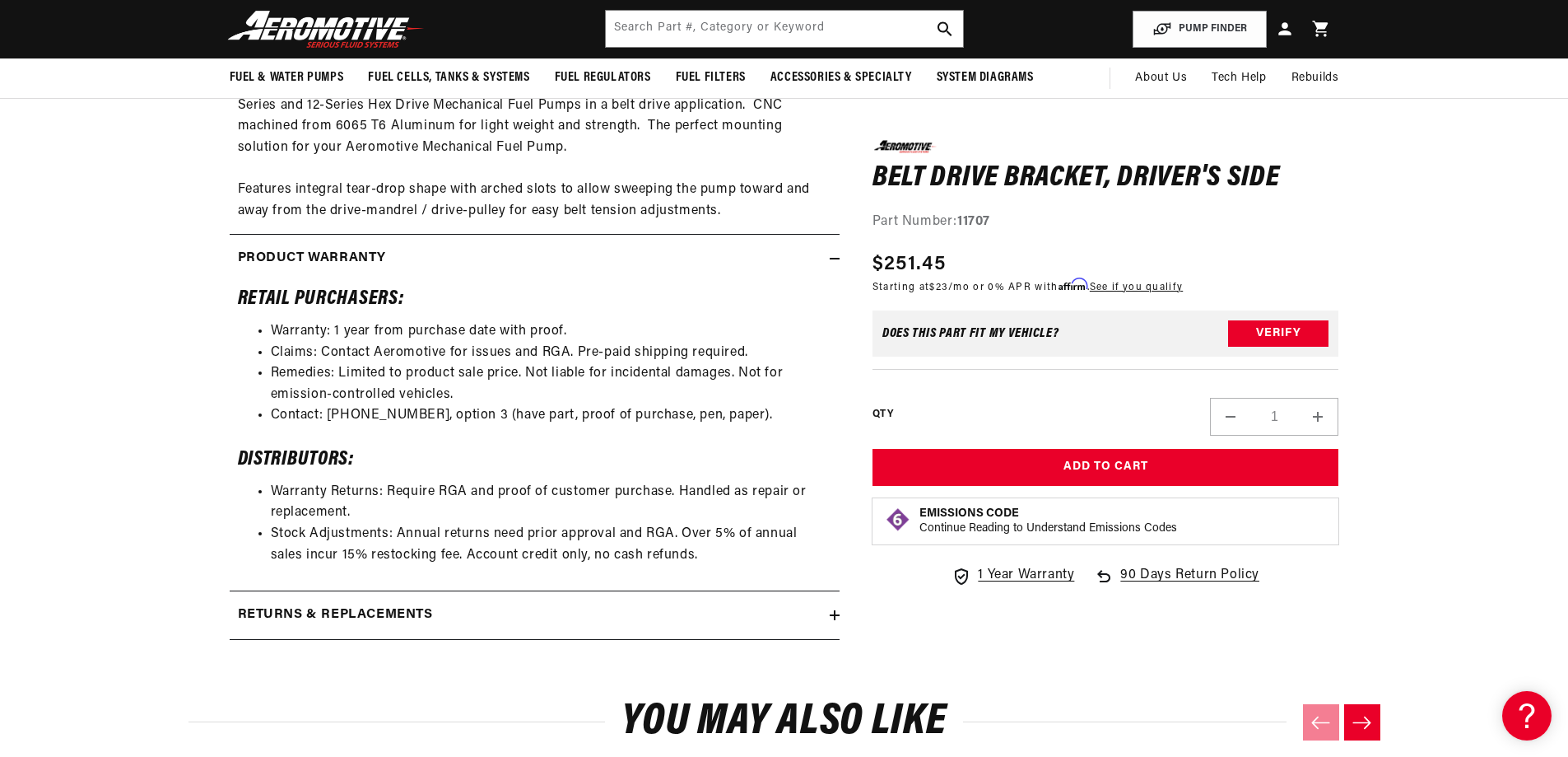
click at [426, 259] on div "Product warranty" at bounding box center [530, 259] width 600 height 22
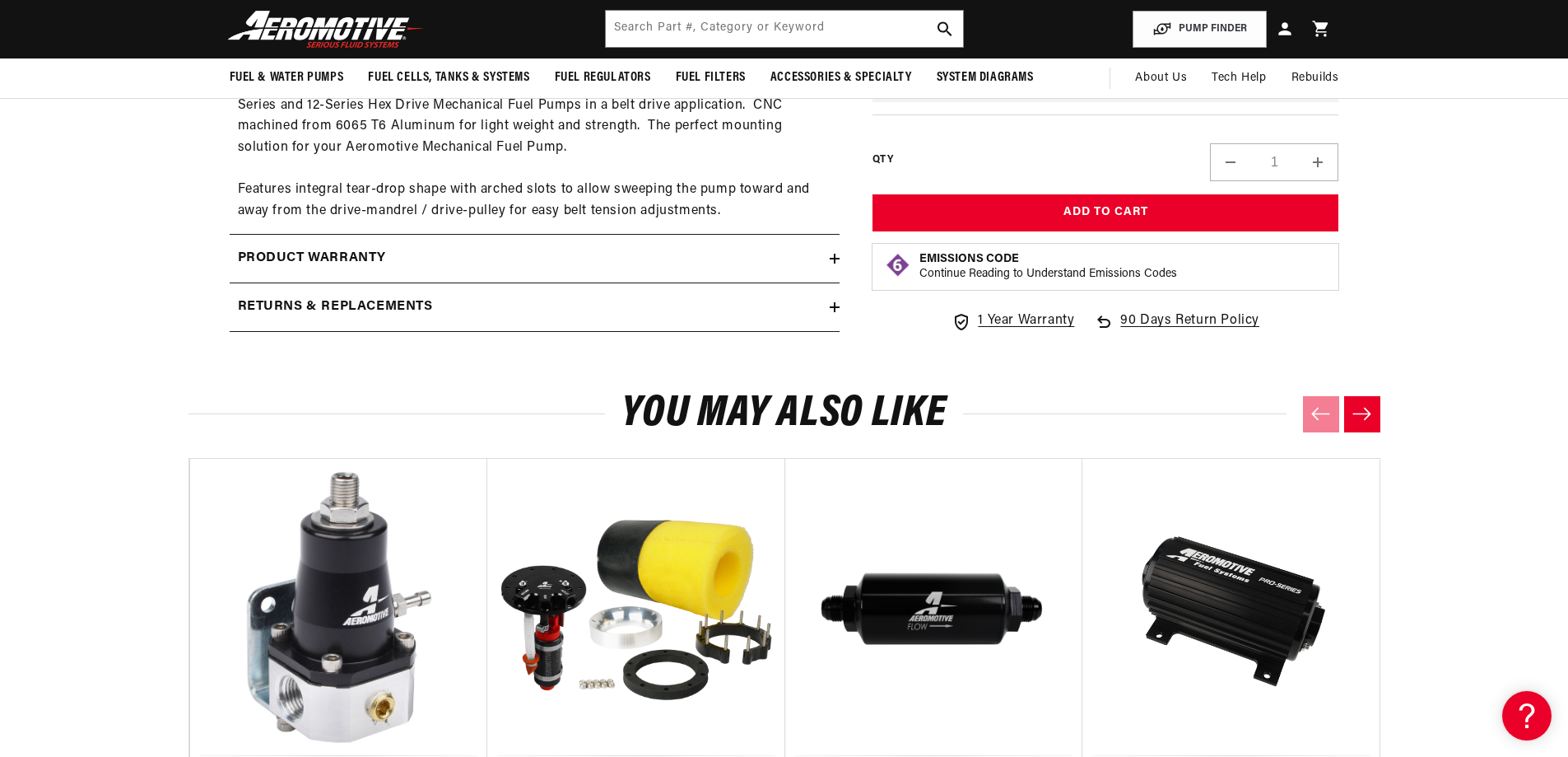
click at [400, 303] on h2 "Returns & replacements" at bounding box center [335, 307] width 195 height 22
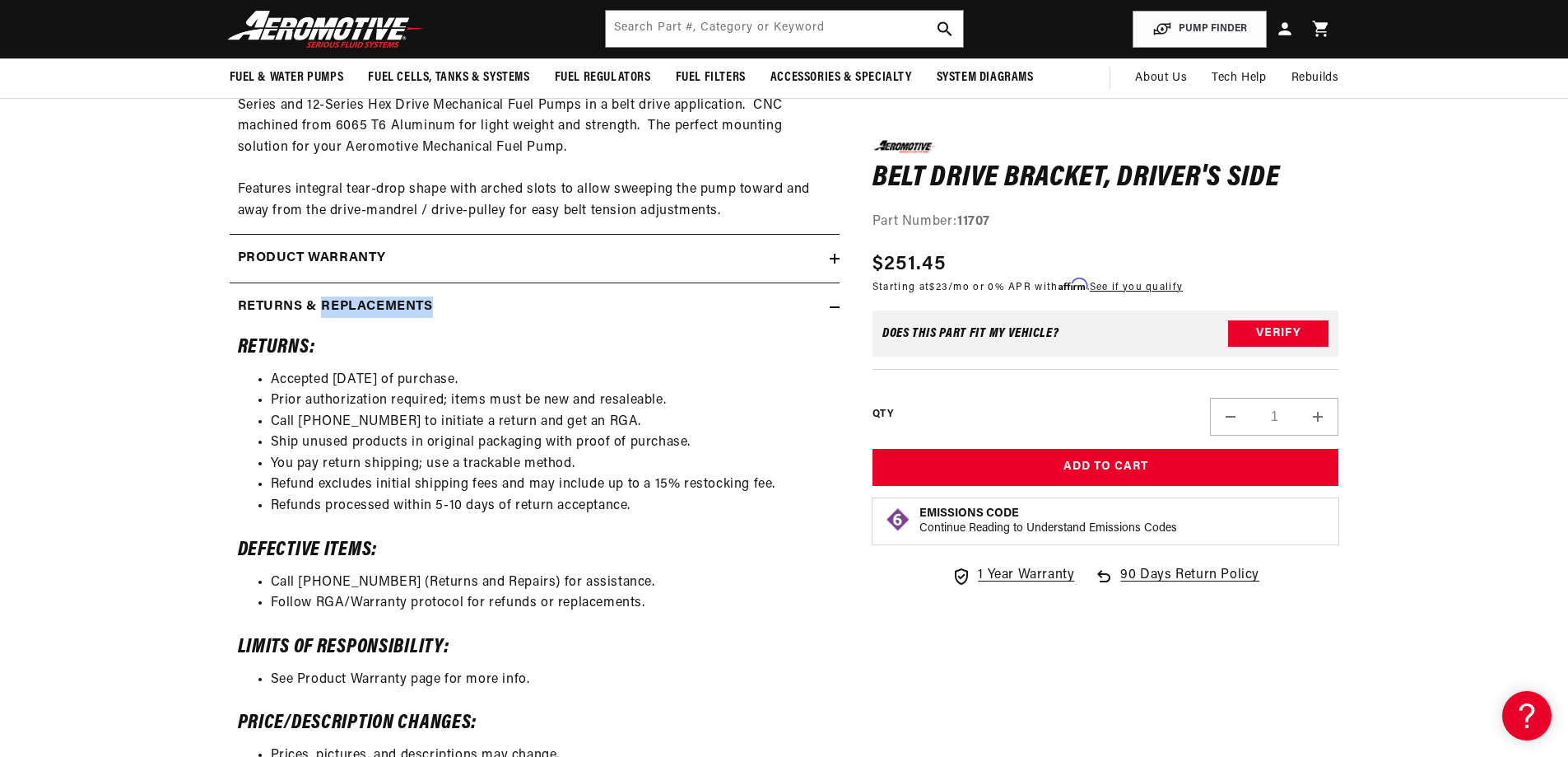
click at [400, 303] on h2 "Returns & replacements" at bounding box center [335, 307] width 195 height 22
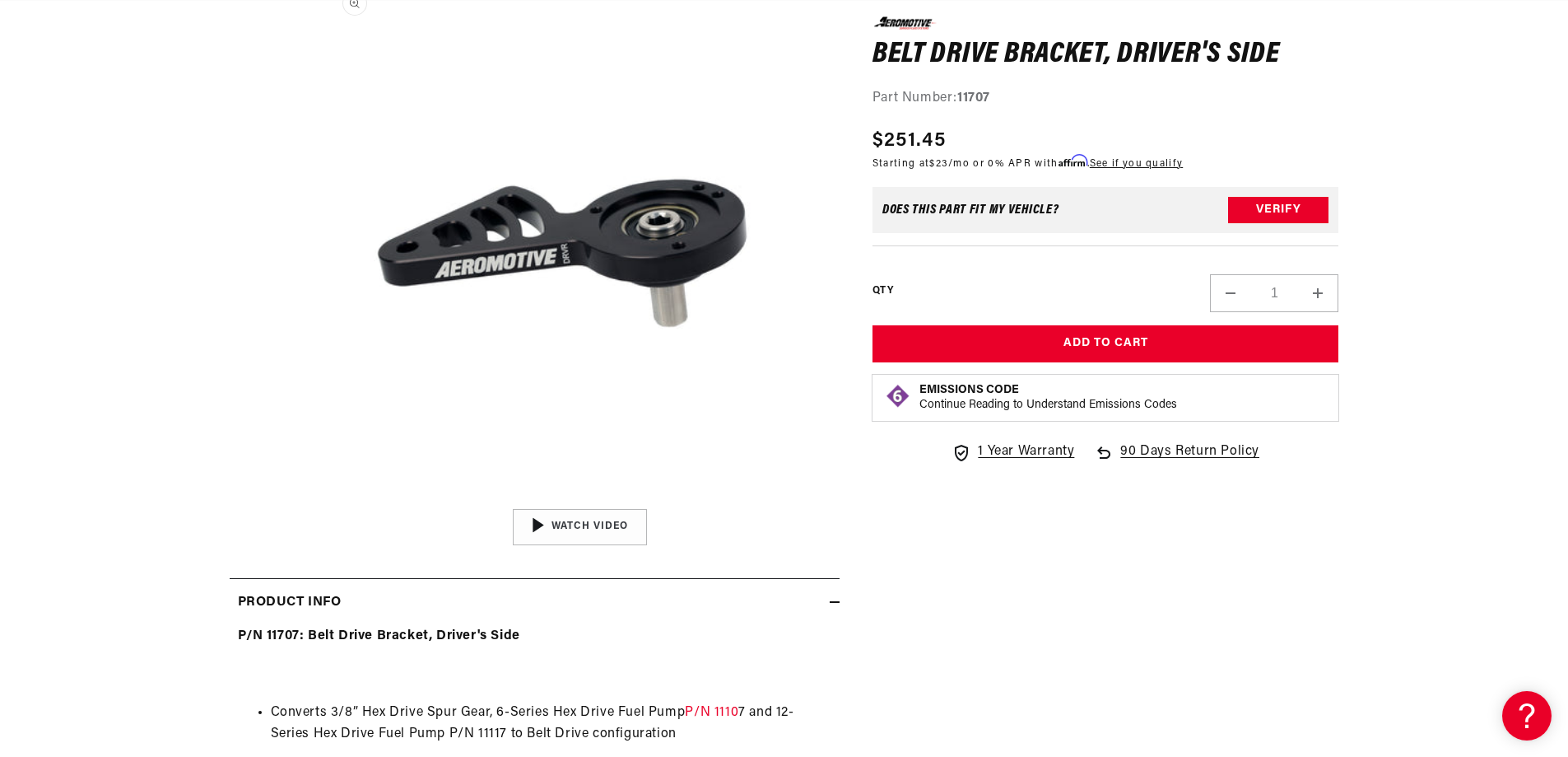
scroll to position [1, 0]
drag, startPoint x: 230, startPoint y: 637, endPoint x: 555, endPoint y: 647, distance: 325.2
copy strong "P/N 11707: Belt Drive Bracket, Driver's Side"
